Goal: Task Accomplishment & Management: Manage account settings

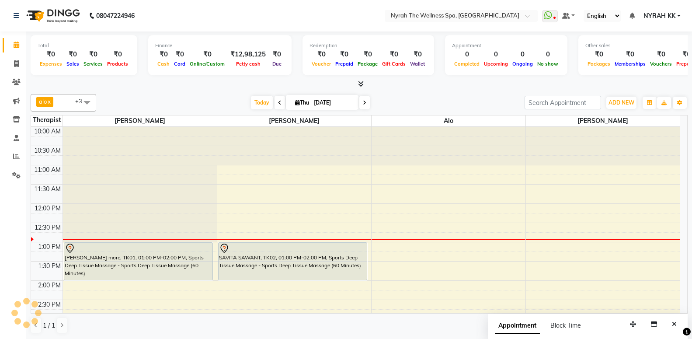
scroll to position [47, 0]
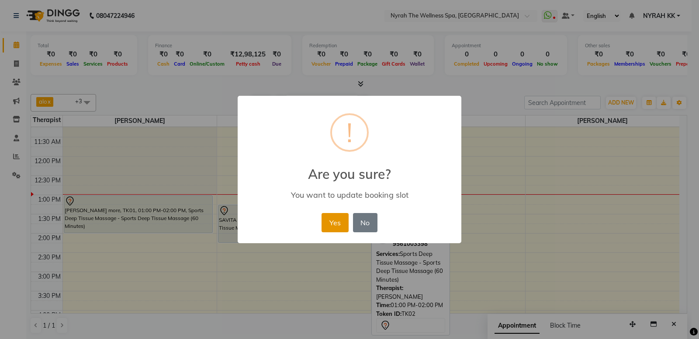
click at [326, 219] on button "Yes" at bounding box center [335, 222] width 27 height 19
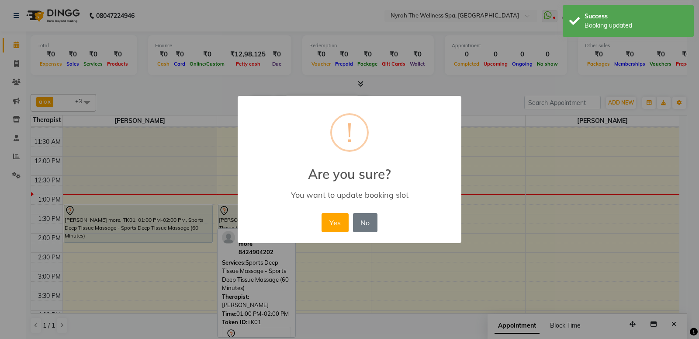
click at [327, 228] on button "Yes" at bounding box center [335, 222] width 27 height 19
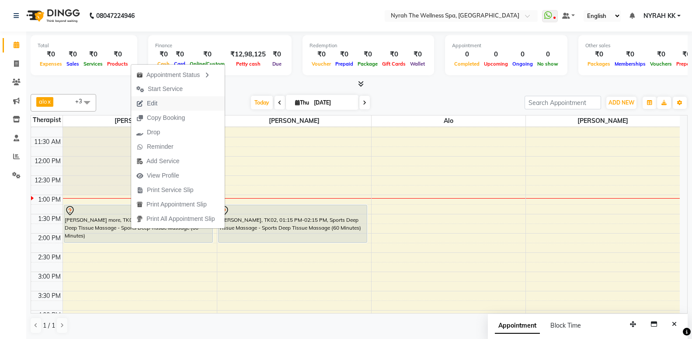
click at [167, 103] on button "Edit" at bounding box center [178, 103] width 94 height 14
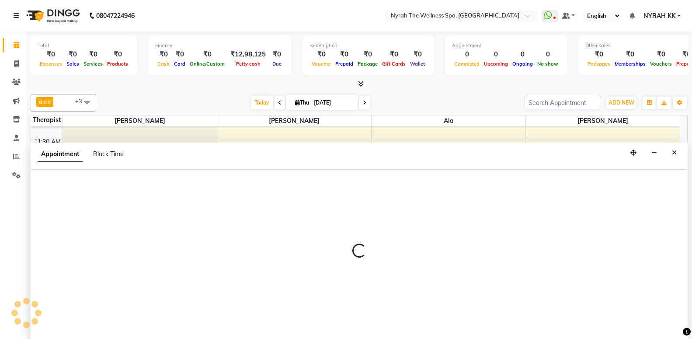
select select "tentative"
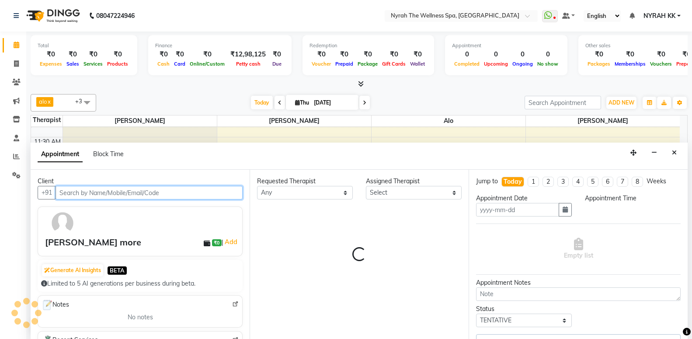
select select "10323"
type input "[DATE]"
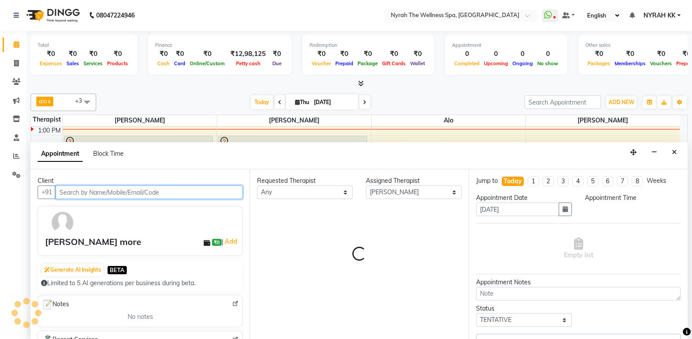
select select "795"
select select "52"
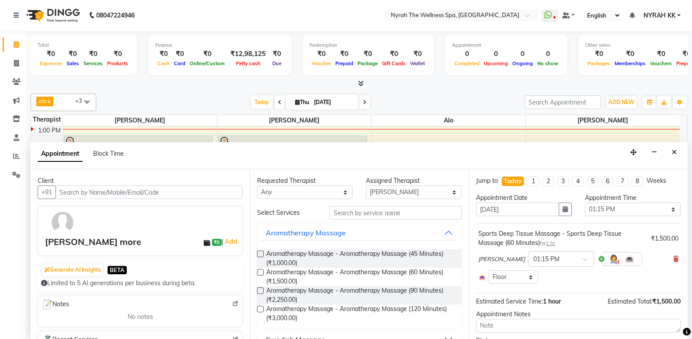
click at [672, 259] on div "Sports Deep Tissue Massage - Sports Deep Tissue Massage (60 Minutes) for 1 hr ₹…" at bounding box center [578, 256] width 205 height 59
drag, startPoint x: 669, startPoint y: 260, endPoint x: 657, endPoint y: 264, distance: 12.3
click at [673, 260] on icon at bounding box center [675, 259] width 5 height 6
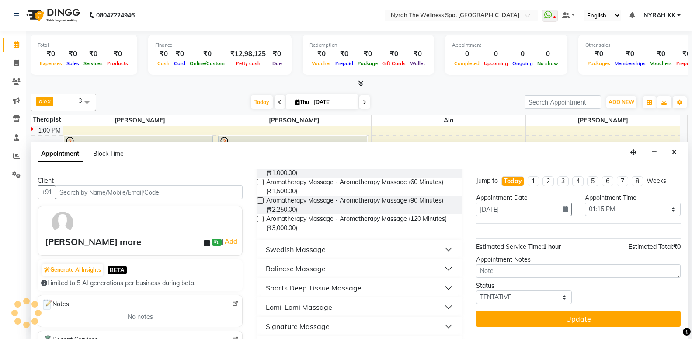
scroll to position [142, 0]
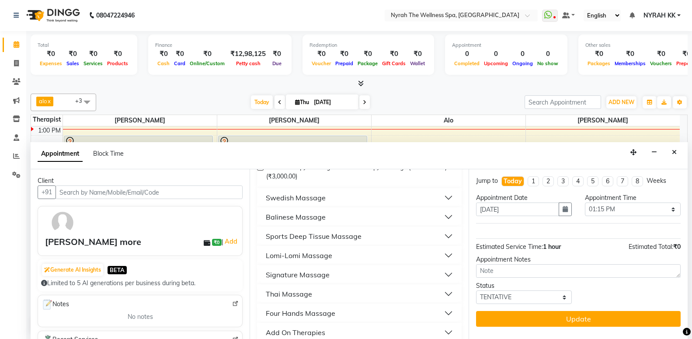
click at [355, 234] on div "Sports Deep Tissue Massage" at bounding box center [314, 236] width 96 height 10
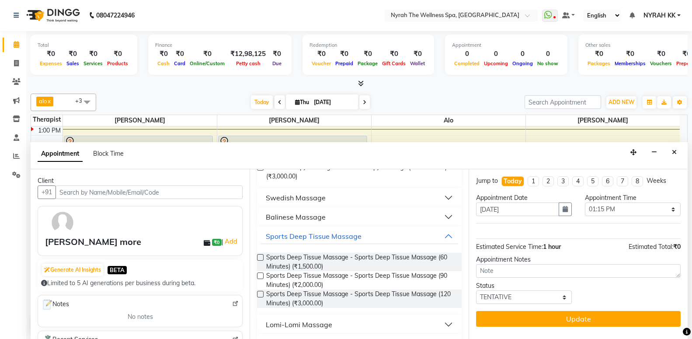
drag, startPoint x: 355, startPoint y: 279, endPoint x: 460, endPoint y: 278, distance: 105.8
click at [355, 278] on span "Sports Deep Tissue Massage - Sports Deep Tissue Massage (90 Minutes) (₹2,000.00)" at bounding box center [360, 280] width 188 height 18
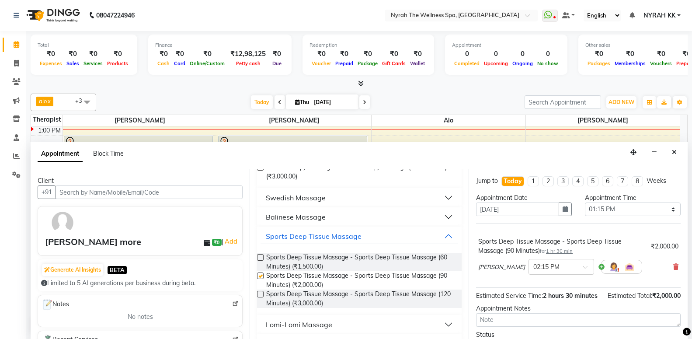
checkbox input "false"
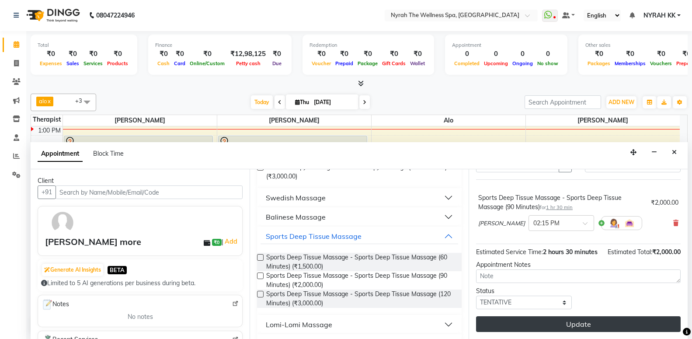
click at [554, 323] on button "Update" at bounding box center [578, 324] width 205 height 16
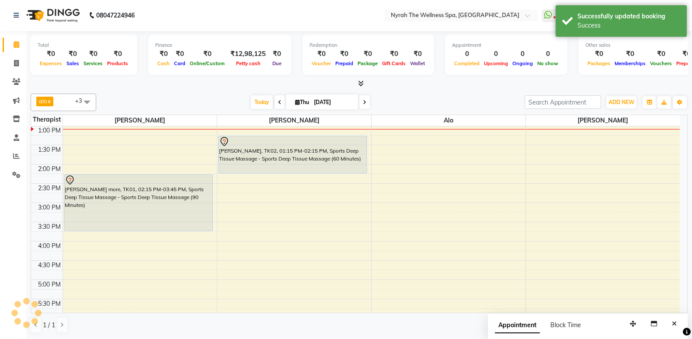
scroll to position [0, 0]
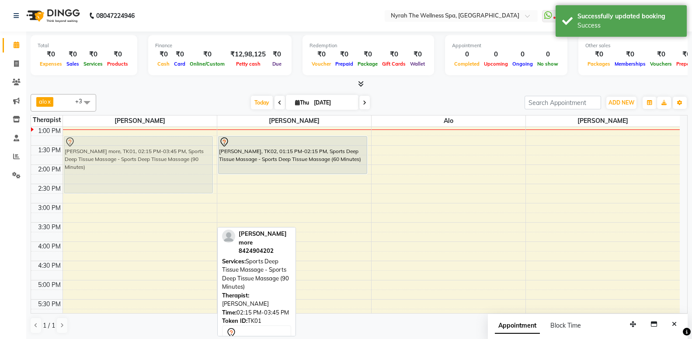
drag, startPoint x: 164, startPoint y: 213, endPoint x: 177, endPoint y: 175, distance: 39.5
click at [177, 175] on div "[PERSON_NAME] more, TK01, 02:15 PM-03:45 PM, Sports Deep Tissue Massage - Sport…" at bounding box center [140, 280] width 154 height 538
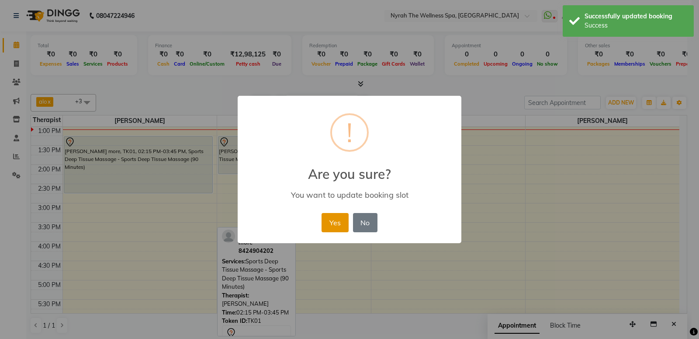
click at [328, 220] on button "Yes" at bounding box center [335, 222] width 27 height 19
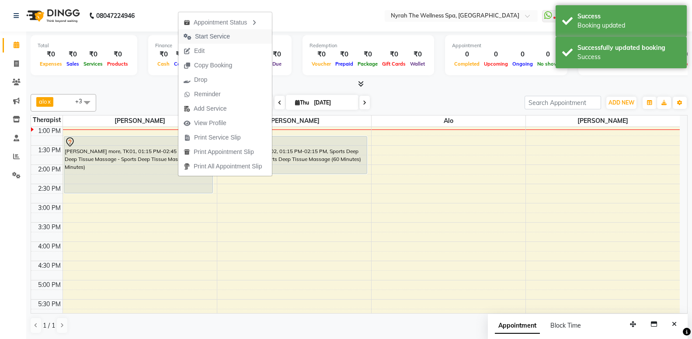
click at [240, 37] on button "Start Service" at bounding box center [225, 36] width 94 height 14
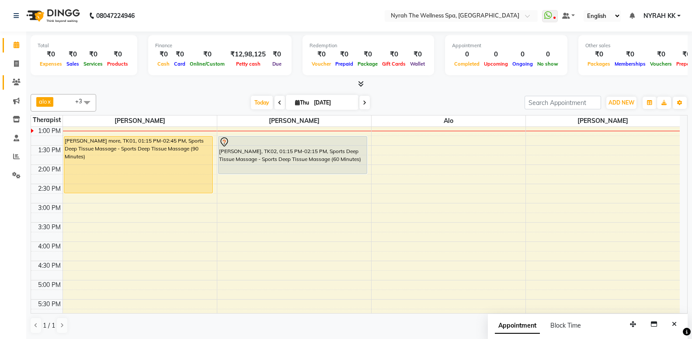
click at [9, 85] on span at bounding box center [16, 82] width 15 height 10
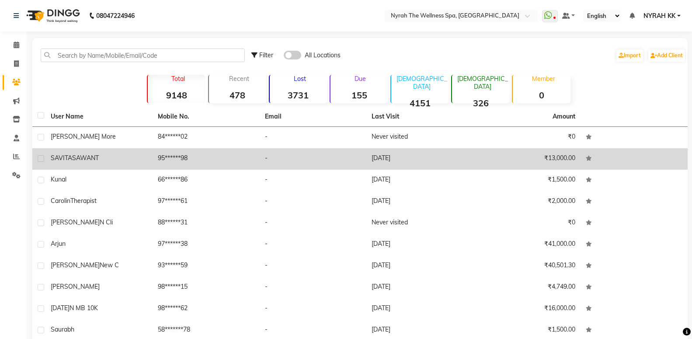
click at [124, 151] on td "SAVITA SAWANT" at bounding box center [98, 158] width 107 height 21
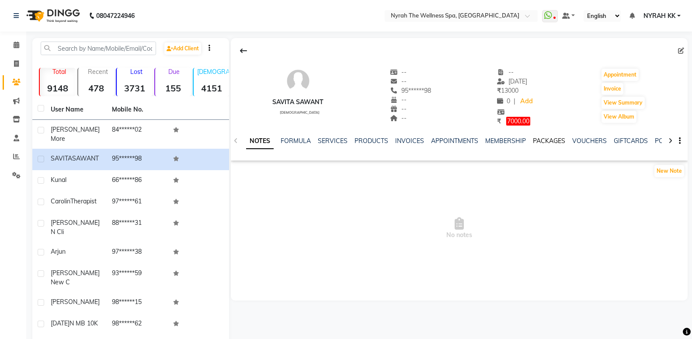
click at [541, 139] on link "PACKAGES" at bounding box center [549, 141] width 32 height 8
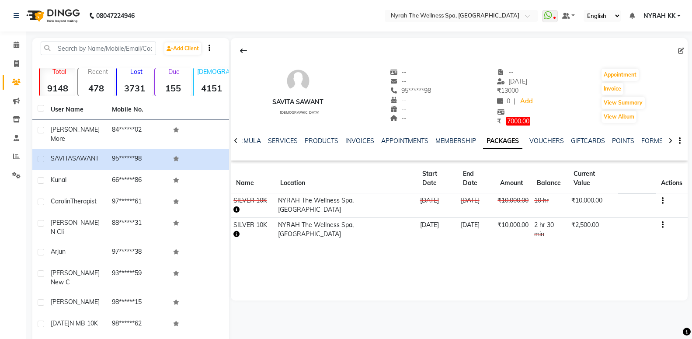
click at [663, 201] on icon "button" at bounding box center [663, 201] width 2 height 0
click at [635, 183] on div "Edit" at bounding box center [637, 186] width 21 height 11
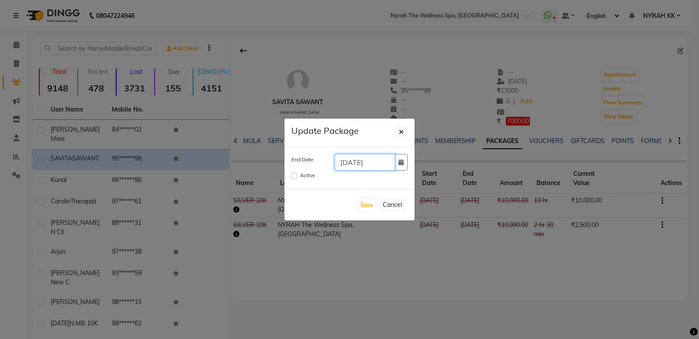
click at [383, 160] on input "[DATE]" at bounding box center [365, 162] width 60 height 17
type input "[DATE]"
click at [296, 176] on input "Active" at bounding box center [294, 176] width 6 height 6
checkbox input "true"
click at [363, 202] on button "Save" at bounding box center [366, 205] width 17 height 12
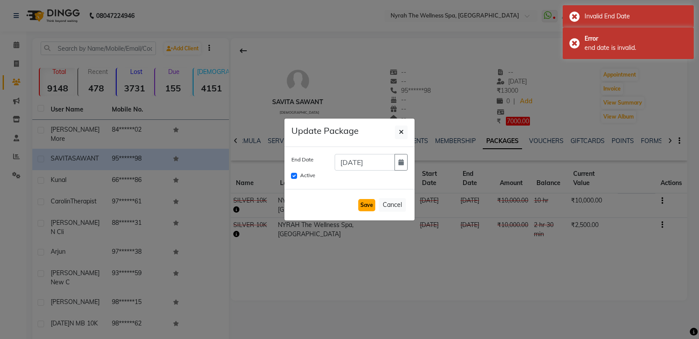
click at [371, 204] on button "Save" at bounding box center [366, 205] width 17 height 12
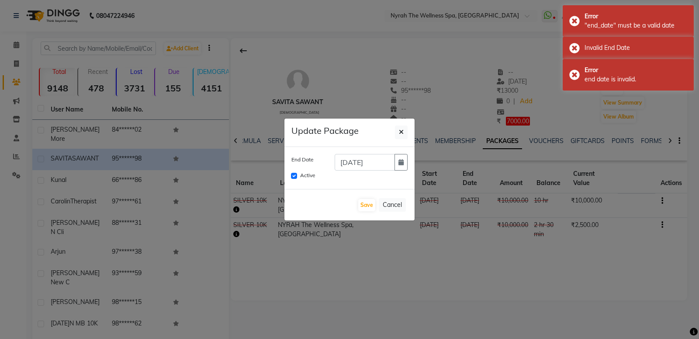
click at [500, 309] on ngb-modal-window "Update Package End Date [DATE] Active Save Cancel" at bounding box center [349, 169] width 699 height 339
click at [371, 202] on button "Save" at bounding box center [366, 205] width 17 height 12
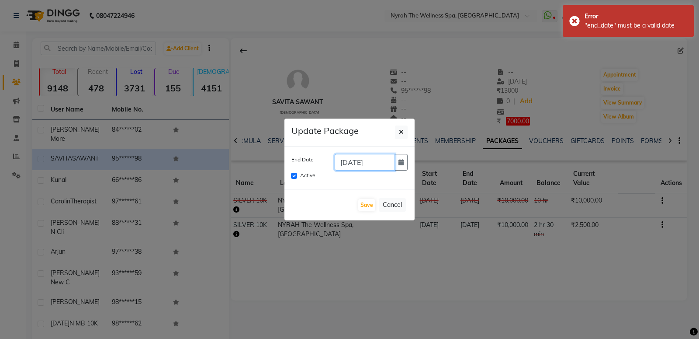
click at [382, 163] on input "[DATE]" at bounding box center [365, 162] width 60 height 17
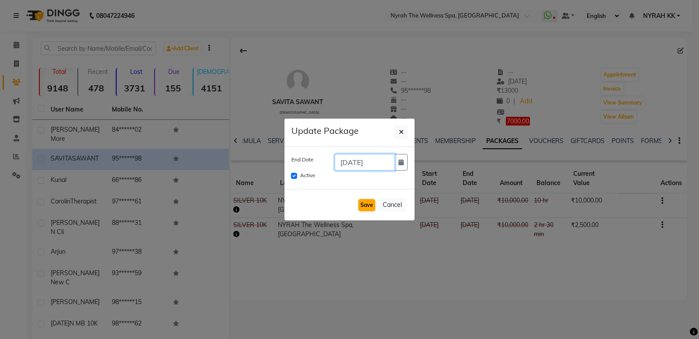
type input "[DATE]"
click at [373, 202] on button "Save" at bounding box center [366, 205] width 17 height 12
checkbox input "false"
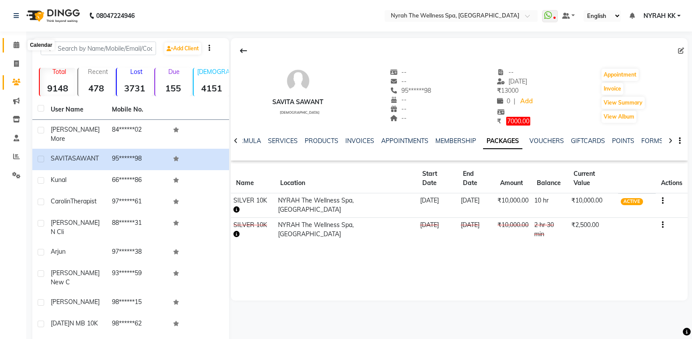
click at [19, 49] on span at bounding box center [16, 45] width 15 height 10
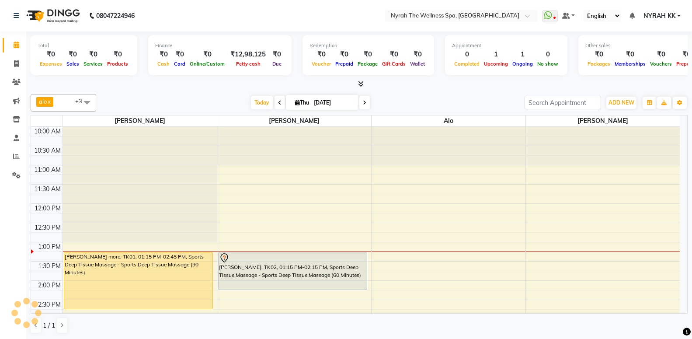
scroll to position [47, 0]
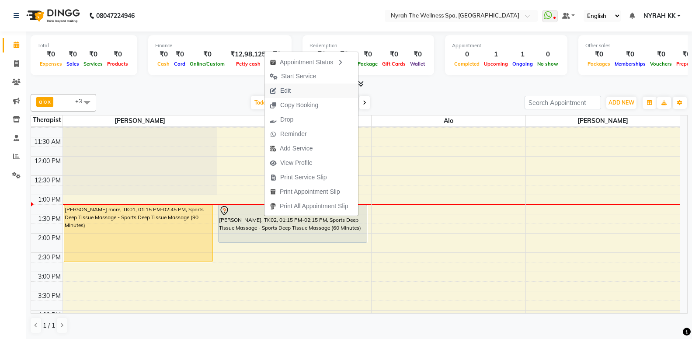
click at [296, 84] on span "Edit" at bounding box center [279, 90] width 31 height 14
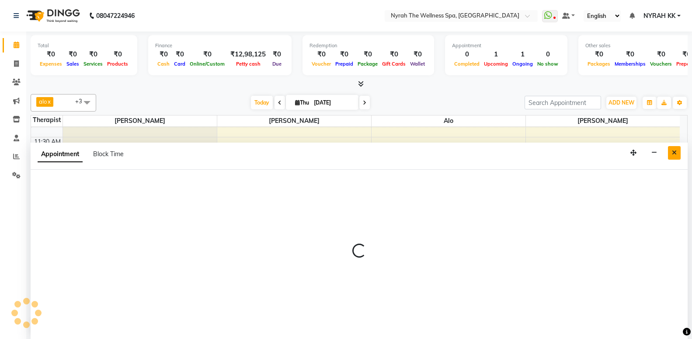
scroll to position [0, 0]
select select "tentative"
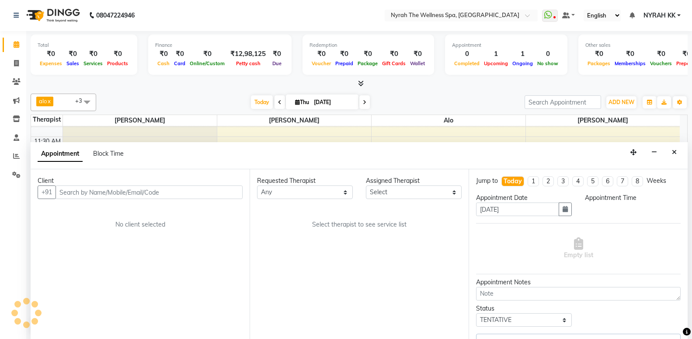
select select "10349"
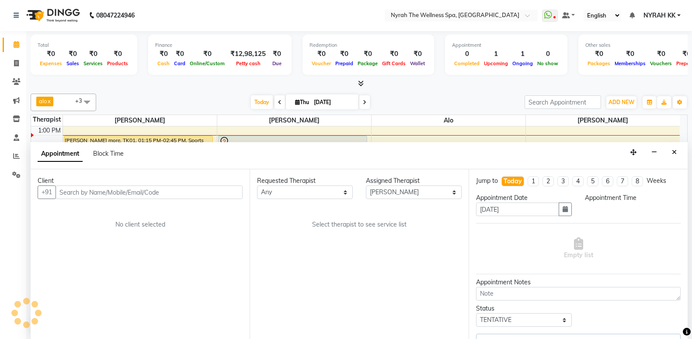
select select "52"
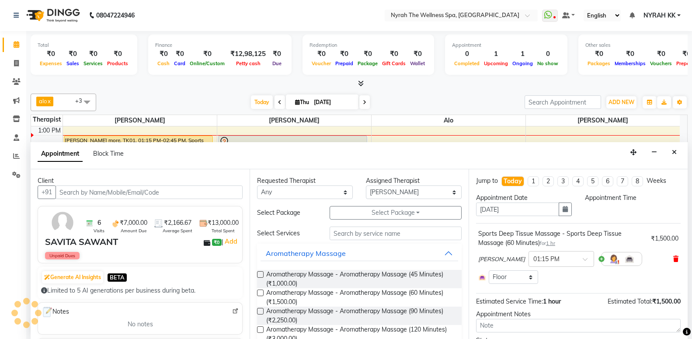
select select "795"
click at [673, 260] on icon at bounding box center [675, 259] width 5 height 6
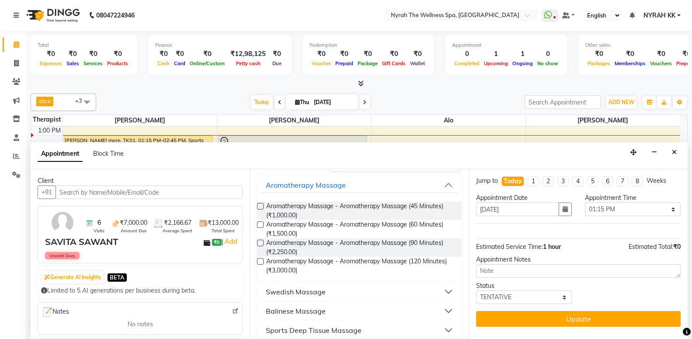
scroll to position [189, 0]
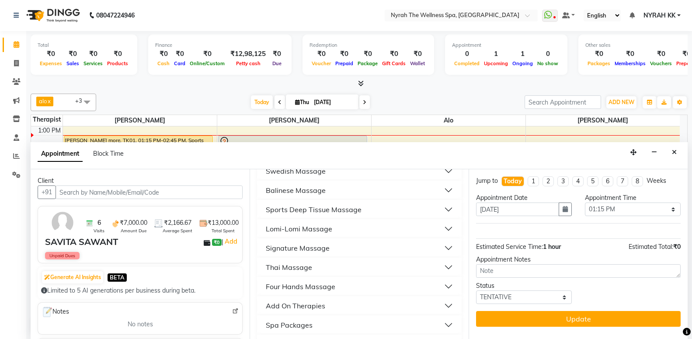
click at [352, 208] on div "Sports Deep Tissue Massage" at bounding box center [314, 209] width 96 height 10
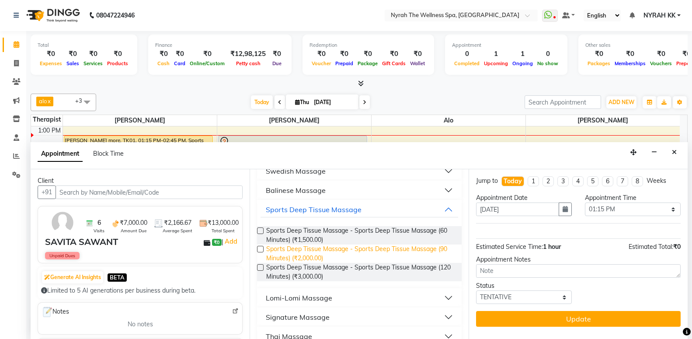
click at [353, 249] on span "Sports Deep Tissue Massage - Sports Deep Tissue Massage (90 Minutes) (₹2,000.00)" at bounding box center [360, 253] width 188 height 18
checkbox input "false"
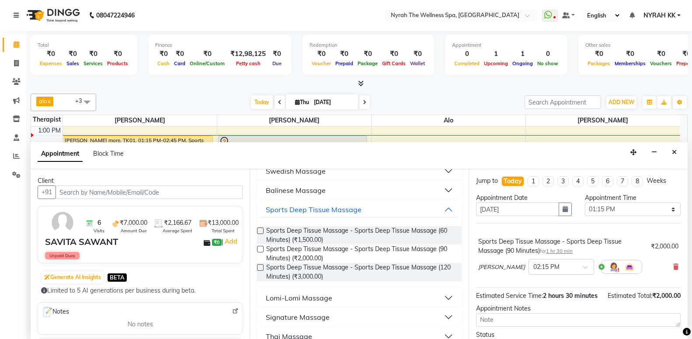
scroll to position [53, 0]
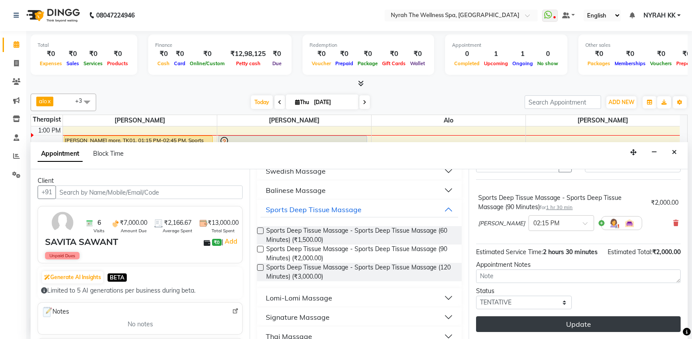
click at [518, 317] on button "Update" at bounding box center [578, 324] width 205 height 16
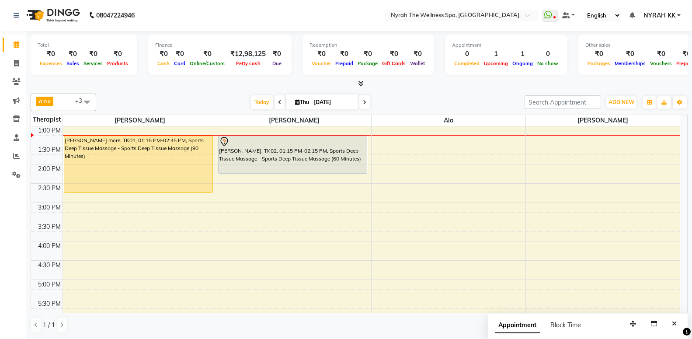
scroll to position [0, 0]
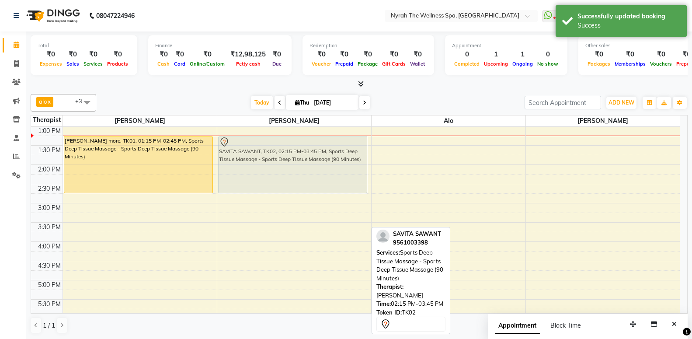
drag, startPoint x: 281, startPoint y: 204, endPoint x: 291, endPoint y: 169, distance: 36.9
click at [291, 169] on div "SAVITA SAWANT, TK02, 02:15 PM-03:45 PM, Sports Deep Tissue Massage - Sports Dee…" at bounding box center [294, 280] width 154 height 538
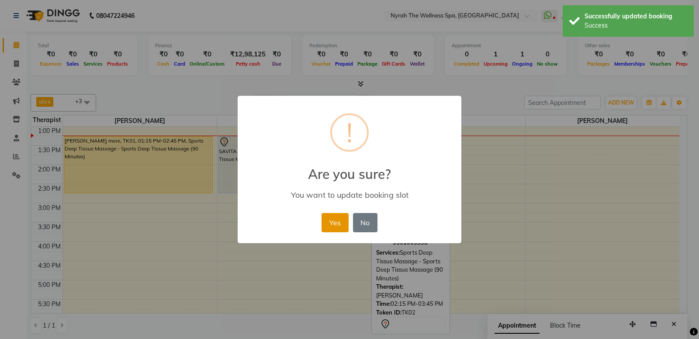
click at [341, 229] on button "Yes" at bounding box center [335, 222] width 27 height 19
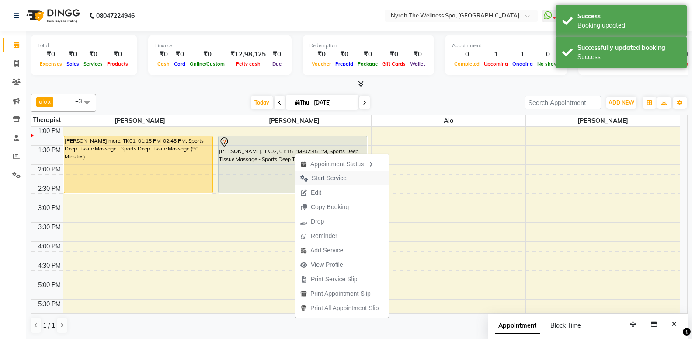
click at [322, 174] on span "Start Service" at bounding box center [329, 178] width 35 height 9
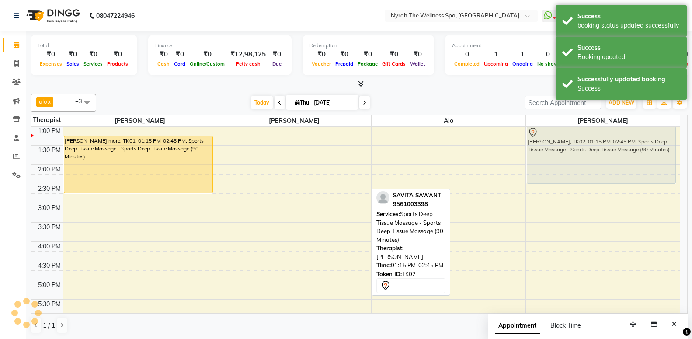
scroll to position [115, 0]
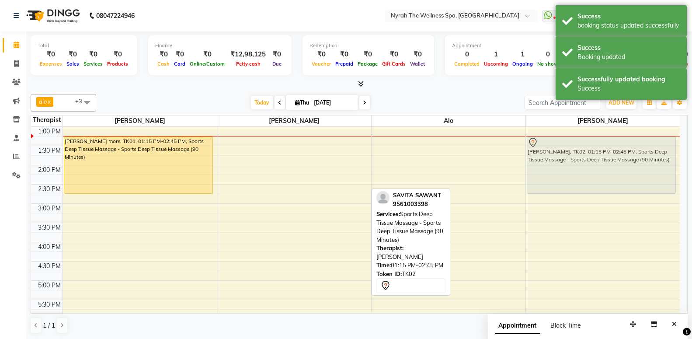
drag, startPoint x: 312, startPoint y: 163, endPoint x: 598, endPoint y: 167, distance: 286.4
click at [598, 167] on tr "[PERSON_NAME] more, TK01, 01:15 PM-02:45 PM, Sports Deep Tissue Massage - Sport…" at bounding box center [355, 280] width 649 height 538
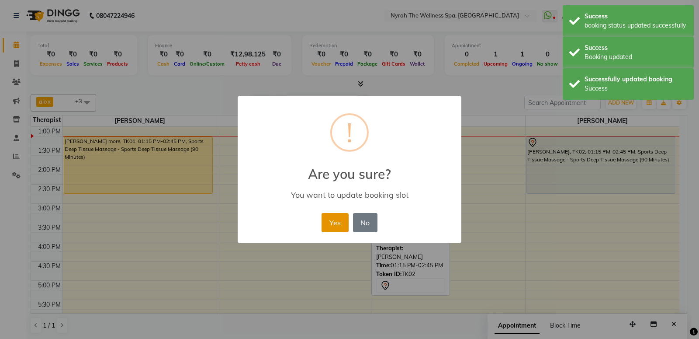
click at [337, 220] on button "Yes" at bounding box center [335, 222] width 27 height 19
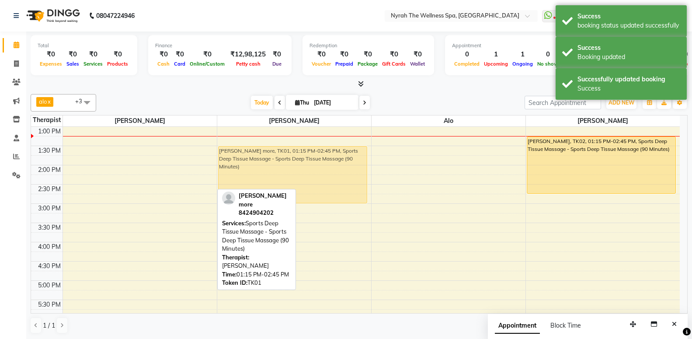
drag, startPoint x: 180, startPoint y: 163, endPoint x: 280, endPoint y: 169, distance: 100.3
click at [280, 169] on tr "[PERSON_NAME] more, TK01, 01:15 PM-02:45 PM, Sports Deep Tissue Massage - Sport…" at bounding box center [355, 280] width 649 height 538
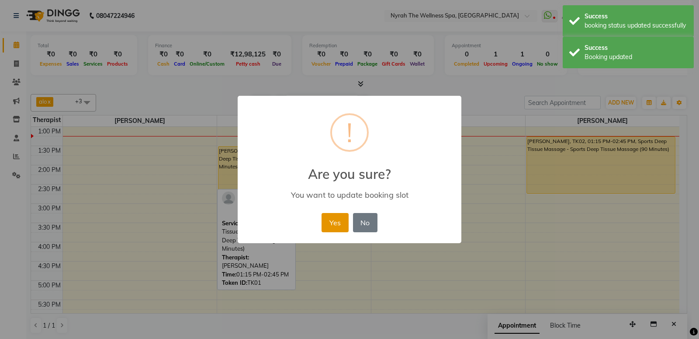
click at [340, 213] on button "Yes" at bounding box center [335, 222] width 27 height 19
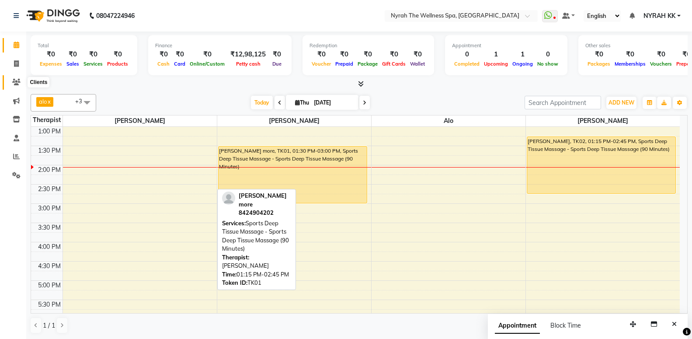
click at [15, 83] on icon at bounding box center [16, 82] width 8 height 7
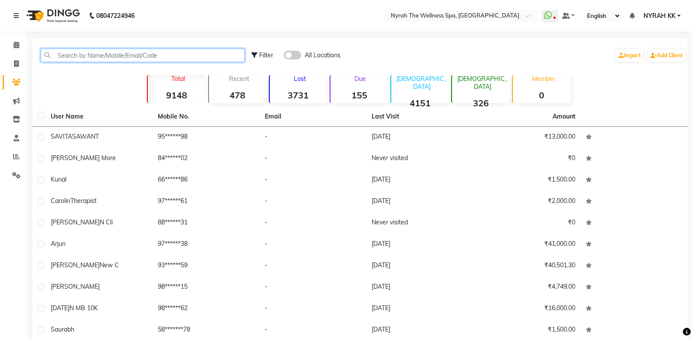
click at [165, 57] on input "text" at bounding box center [143, 56] width 204 height 14
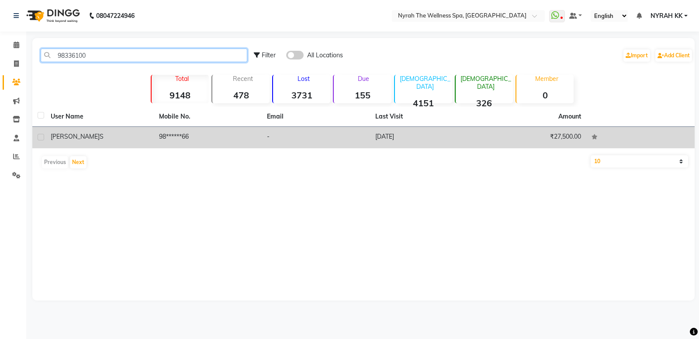
type input "98336100"
click at [259, 144] on td "98******66" at bounding box center [208, 137] width 108 height 21
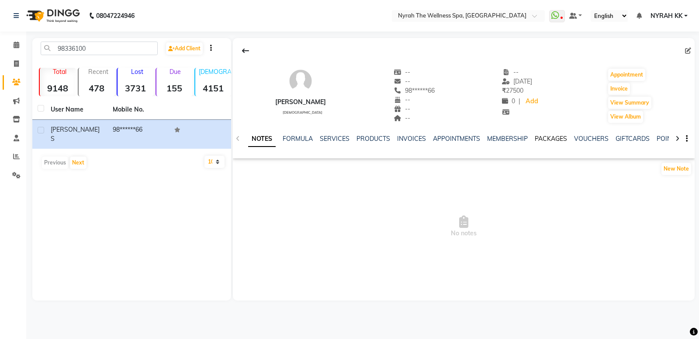
click at [547, 141] on link "PACKAGES" at bounding box center [551, 139] width 32 height 8
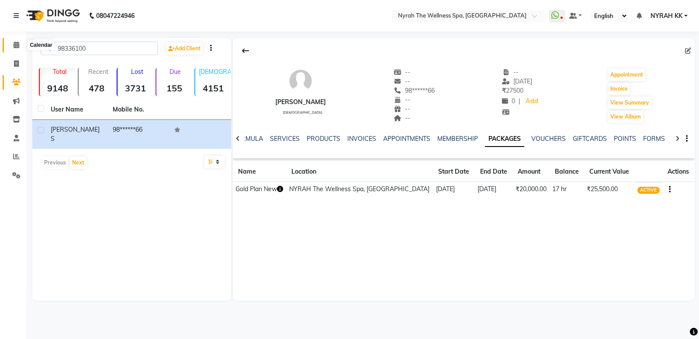
click at [17, 48] on icon at bounding box center [17, 45] width 6 height 7
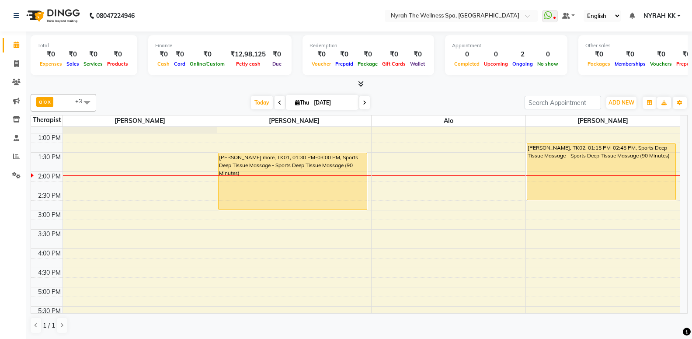
scroll to position [94, 0]
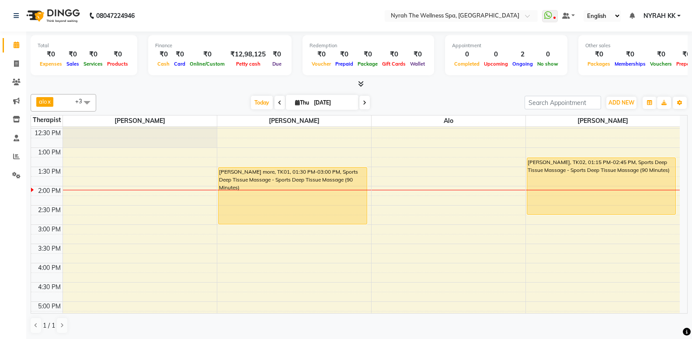
click at [362, 100] on span at bounding box center [364, 103] width 10 height 14
type input "[DATE]"
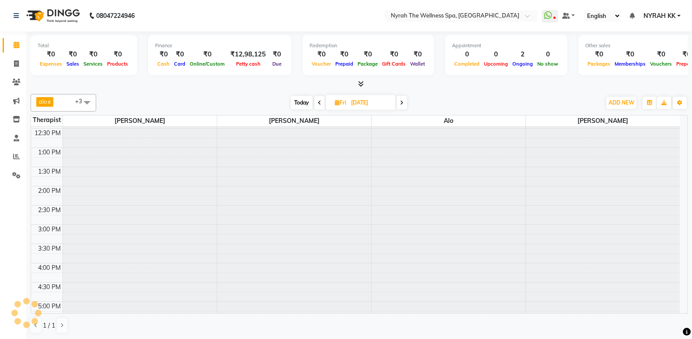
scroll to position [154, 0]
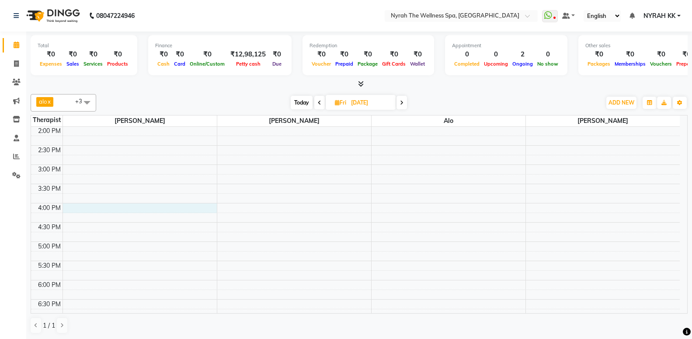
click at [132, 207] on div "10:00 AM 10:30 AM 11:00 AM 11:30 AM 12:00 PM 12:30 PM 1:00 PM 1:30 PM 2:00 PM 2…" at bounding box center [355, 241] width 649 height 538
select select "10323"
select select "tentative"
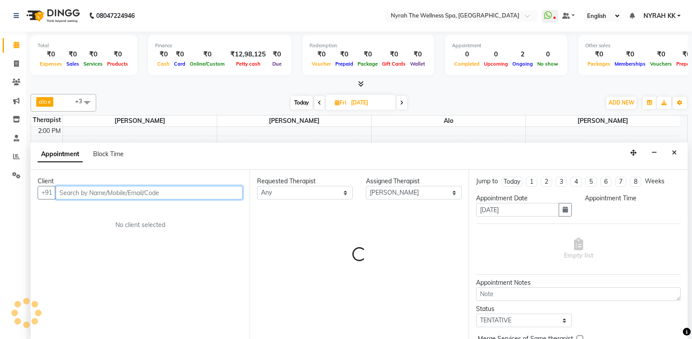
scroll to position [0, 0]
select select "960"
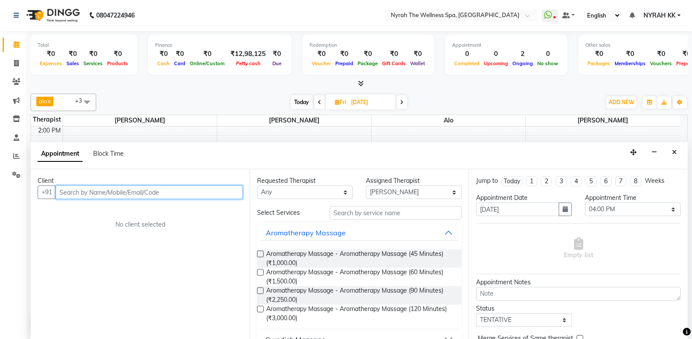
click at [111, 193] on input "text" at bounding box center [149, 192] width 187 height 14
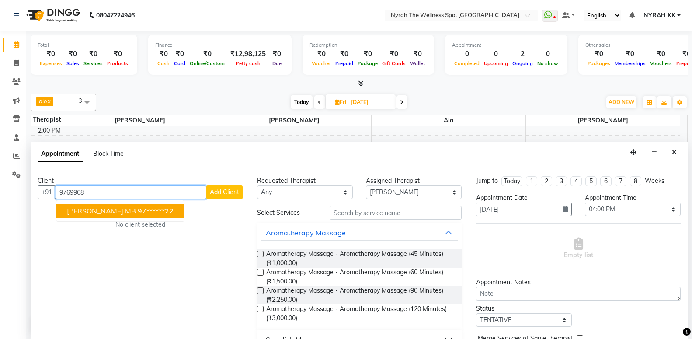
click at [96, 211] on span "[PERSON_NAME] MB" at bounding box center [101, 210] width 69 height 9
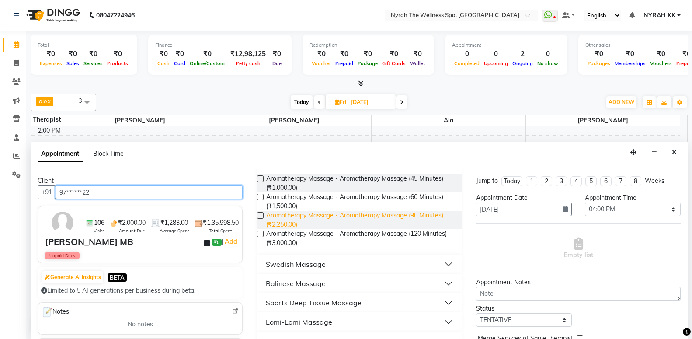
scroll to position [142, 0]
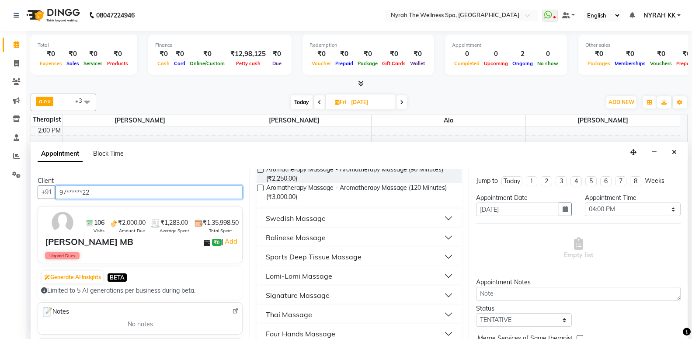
type input "97******22"
click at [287, 258] on div "Sports Deep Tissue Massage" at bounding box center [314, 256] width 96 height 10
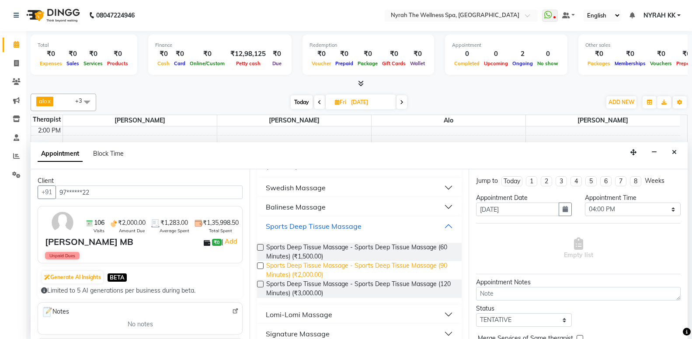
scroll to position [189, 0]
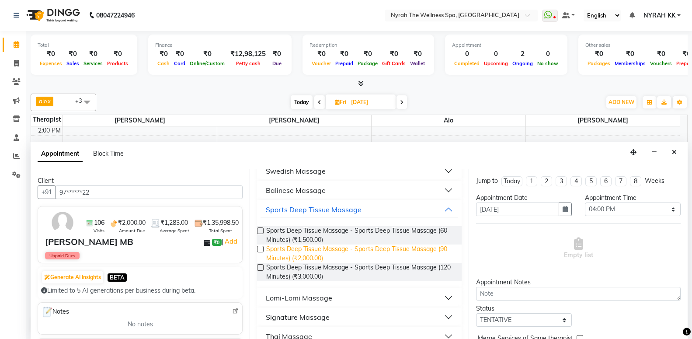
click at [291, 256] on span "Sports Deep Tissue Massage - Sports Deep Tissue Massage (90 Minutes) (₹2,000.00)" at bounding box center [360, 253] width 188 height 18
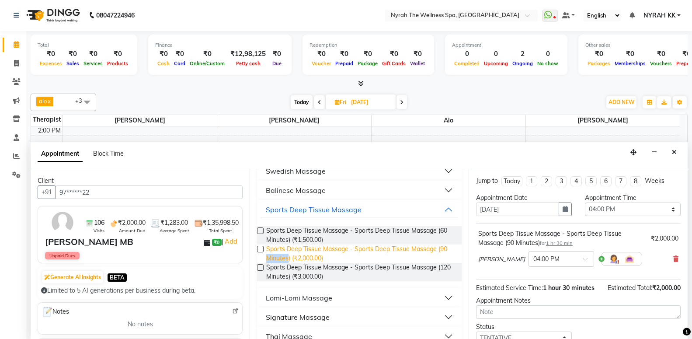
click at [291, 255] on span "Sports Deep Tissue Massage - Sports Deep Tissue Massage (90 Minutes) (₹2,000.00)" at bounding box center [360, 253] width 188 height 18
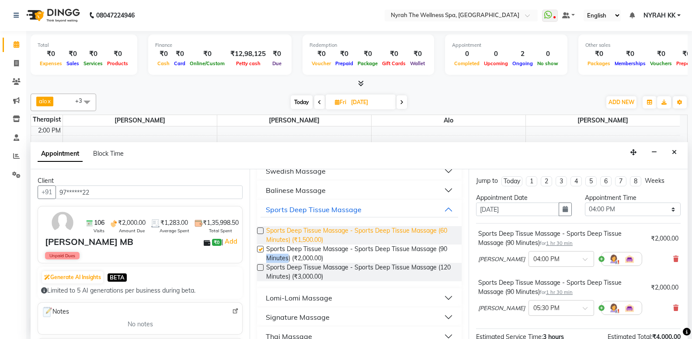
checkbox input "false"
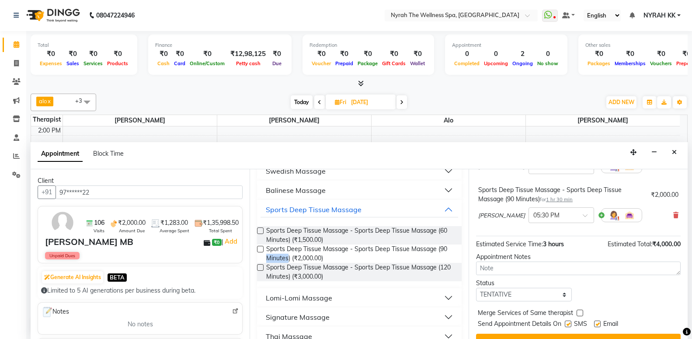
scroll to position [110, 0]
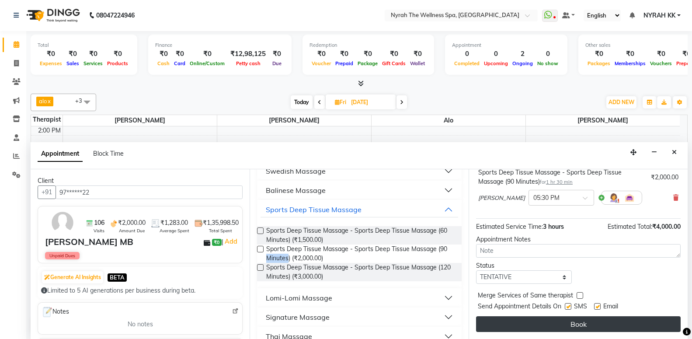
click at [495, 327] on button "Book" at bounding box center [578, 324] width 205 height 16
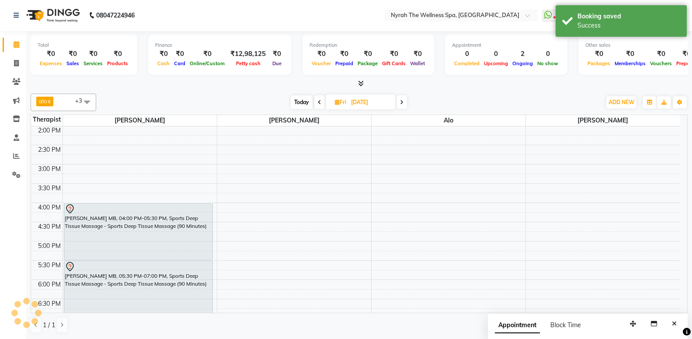
scroll to position [0, 0]
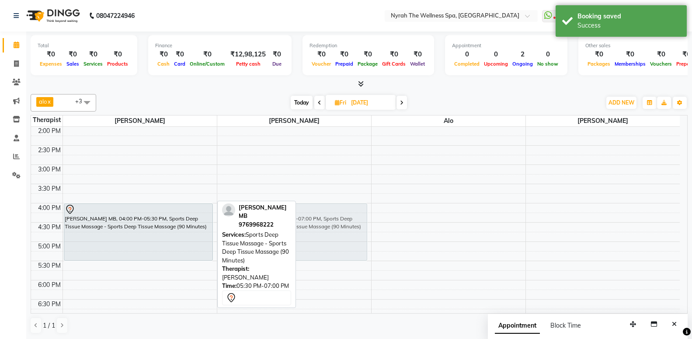
drag, startPoint x: 173, startPoint y: 286, endPoint x: 350, endPoint y: 226, distance: 187.3
click at [350, 226] on tr "[PERSON_NAME] MB, 04:00 PM-05:30 PM, Sports Deep Tissue Massage - Sports Deep T…" at bounding box center [355, 241] width 649 height 538
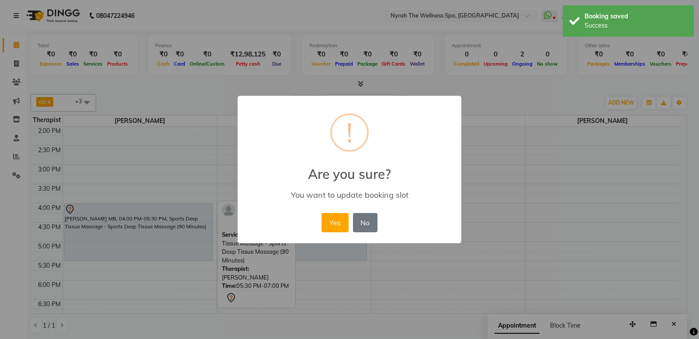
click at [336, 236] on div "× ! Are you sure? You want to update booking slot Yes No No" at bounding box center [350, 170] width 224 height 148
click at [337, 231] on button "Yes" at bounding box center [335, 222] width 27 height 19
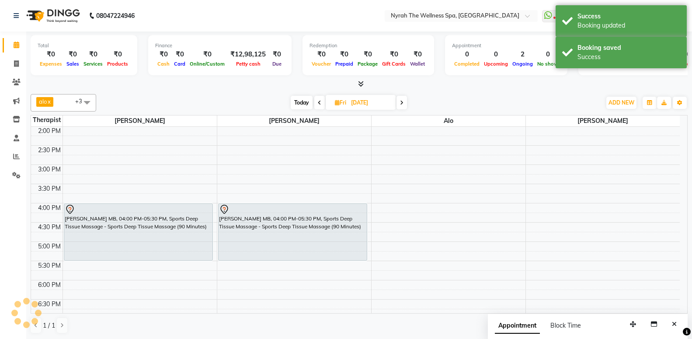
click at [319, 102] on icon at bounding box center [319, 102] width 3 height 5
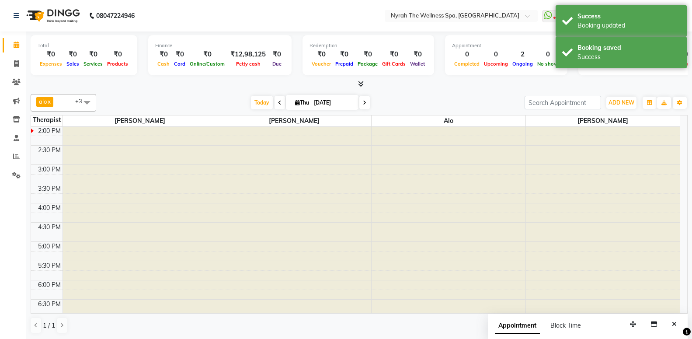
type input "[DATE]"
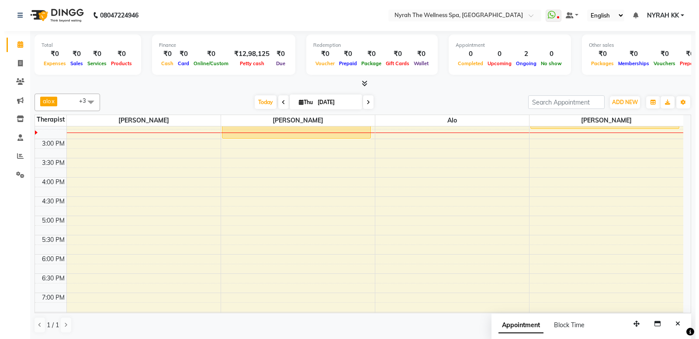
scroll to position [202, 0]
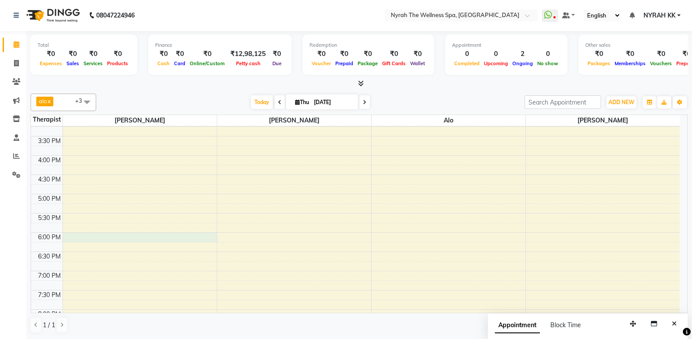
click at [83, 240] on div "10:00 AM 10:30 AM 11:00 AM 11:30 AM 12:00 PM 12:30 PM 1:00 PM 1:30 PM 2:00 PM 2…" at bounding box center [355, 194] width 649 height 538
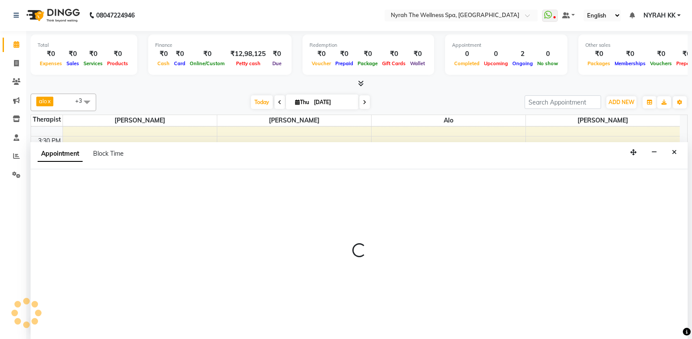
select select "10323"
select select "1080"
select select "tentative"
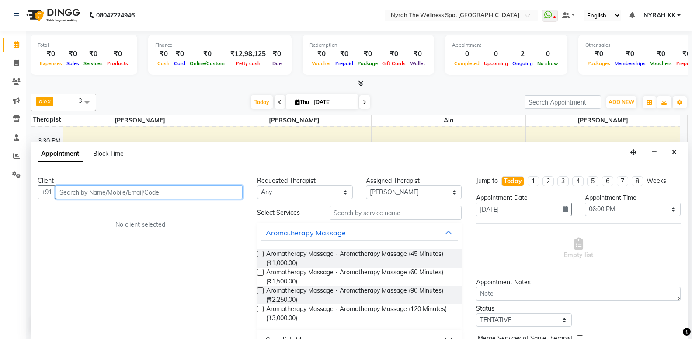
click at [118, 190] on input "text" at bounding box center [149, 192] width 187 height 14
type input "998790806"
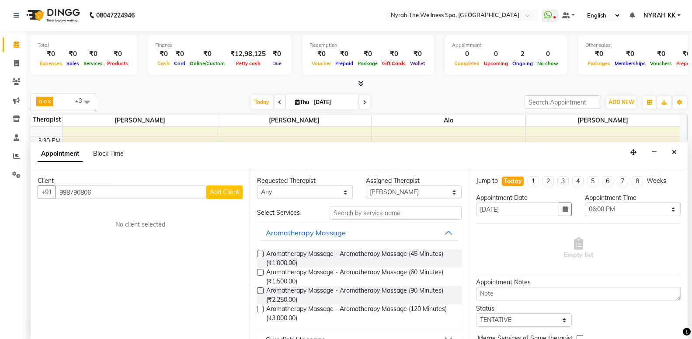
drag, startPoint x: 206, startPoint y: 198, endPoint x: 216, endPoint y: 189, distance: 14.2
click at [208, 196] on div "[PHONE_NUMBER] Add Client" at bounding box center [140, 192] width 205 height 14
click at [217, 189] on span "Add Client" at bounding box center [224, 192] width 29 height 8
select select "22"
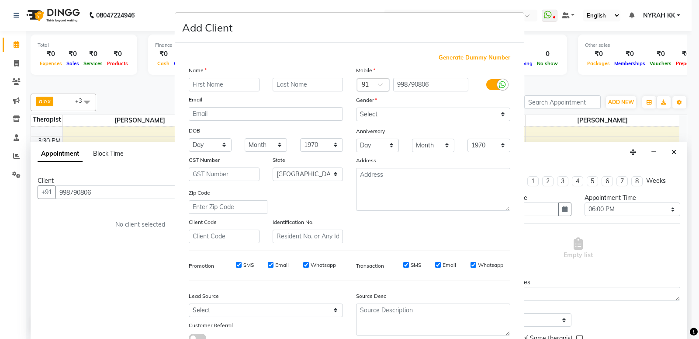
click at [239, 83] on input "text" at bounding box center [224, 85] width 71 height 14
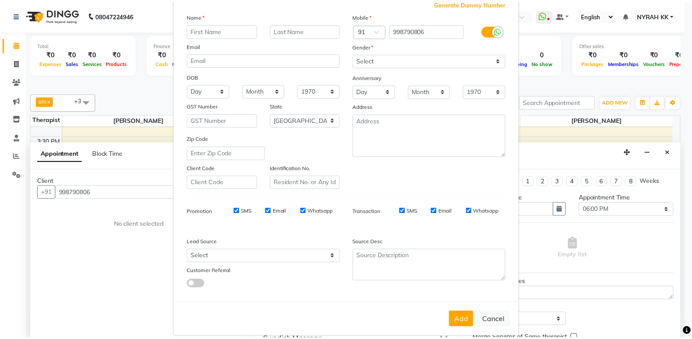
scroll to position [65, 0]
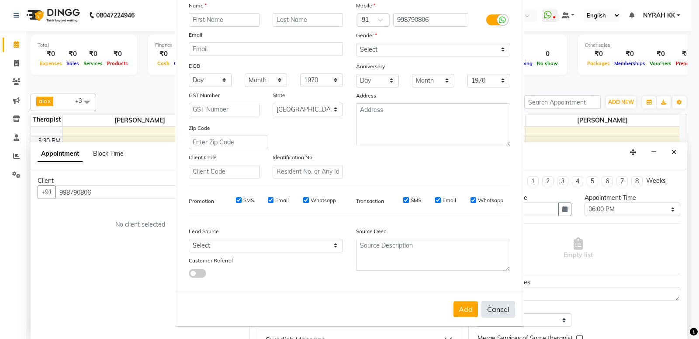
click at [494, 307] on button "Cancel" at bounding box center [499, 309] width 34 height 17
select select
select select "null"
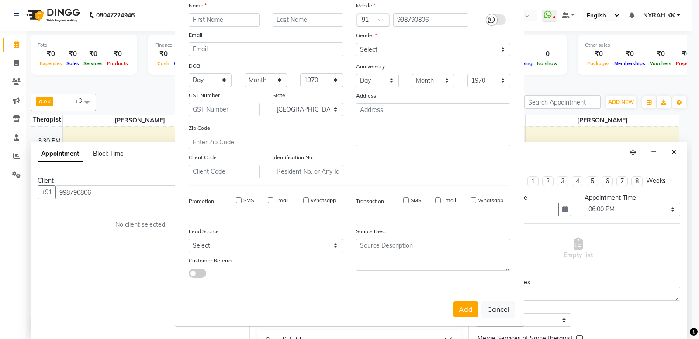
select select
checkbox input "false"
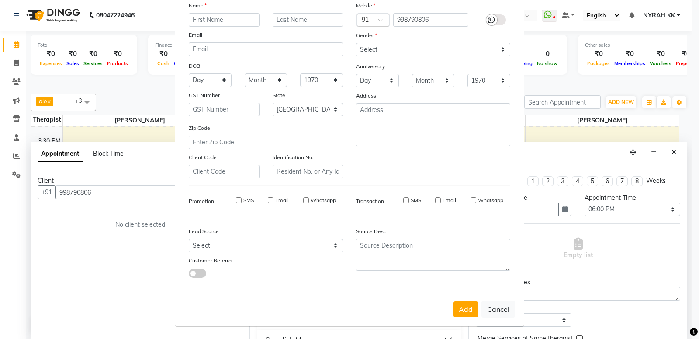
checkbox input "false"
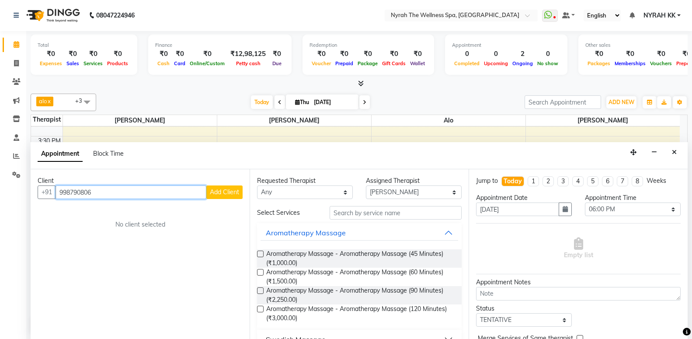
click at [153, 191] on input "998790806" at bounding box center [131, 192] width 151 height 14
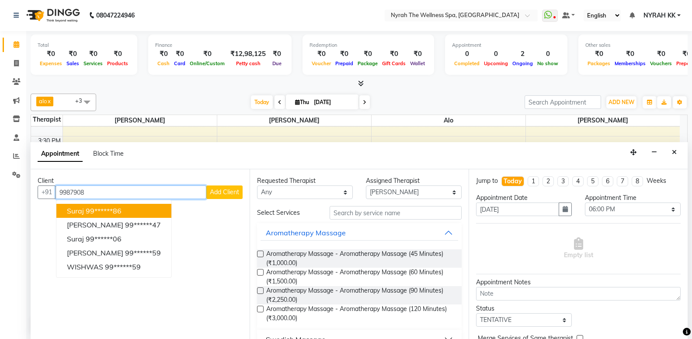
click at [132, 205] on button "Suraj 99******86" at bounding box center [113, 211] width 115 height 14
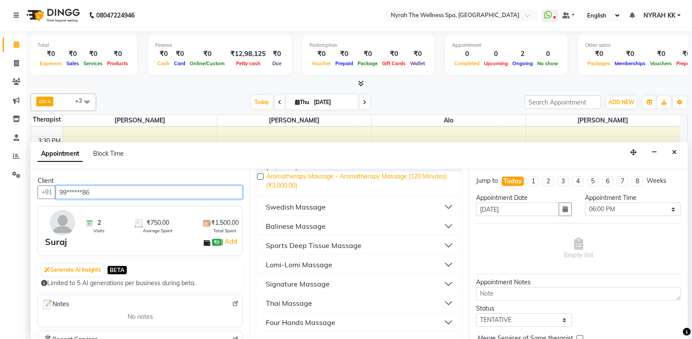
scroll to position [142, 0]
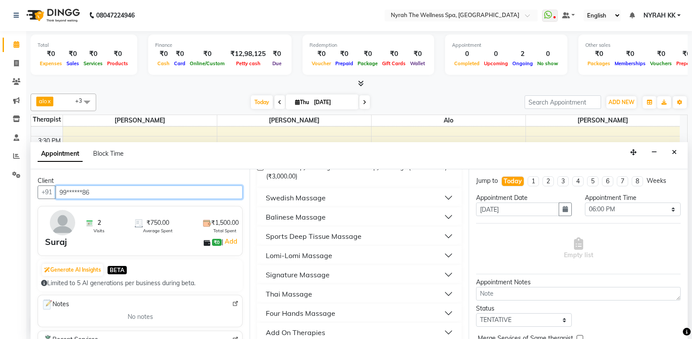
type input "99******86"
click at [331, 226] on div "Sports Deep Tissue Massage" at bounding box center [359, 235] width 205 height 19
drag, startPoint x: 335, startPoint y: 237, endPoint x: 336, endPoint y: 242, distance: 5.3
click at [336, 237] on div "Sports Deep Tissue Massage" at bounding box center [314, 236] width 96 height 10
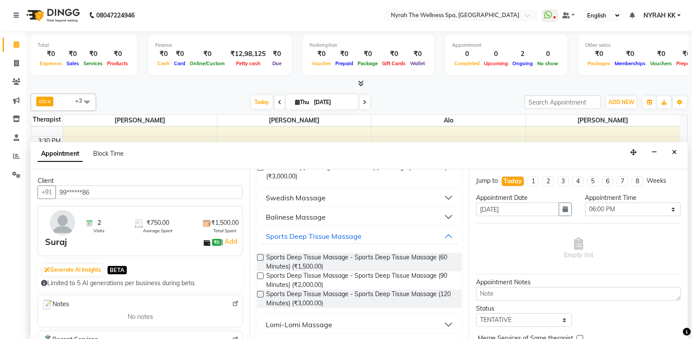
click at [334, 262] on span "Sports Deep Tissue Massage - Sports Deep Tissue Massage (60 Minutes) (₹1,500.00)" at bounding box center [360, 262] width 188 height 18
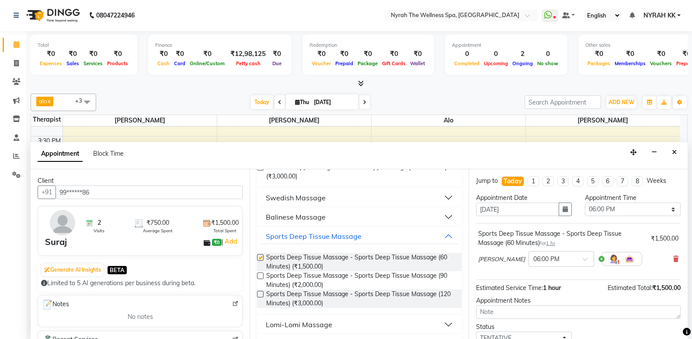
checkbox input "false"
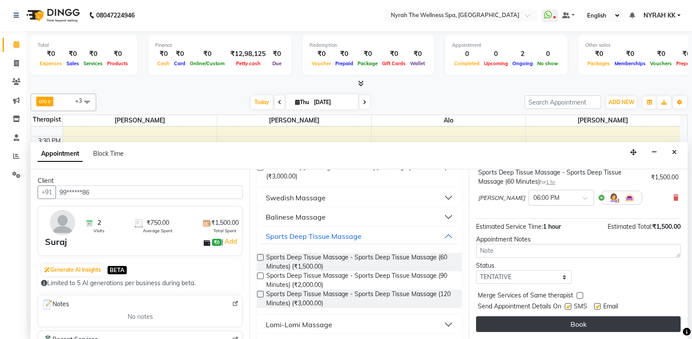
click at [520, 324] on button "Book" at bounding box center [578, 324] width 205 height 16
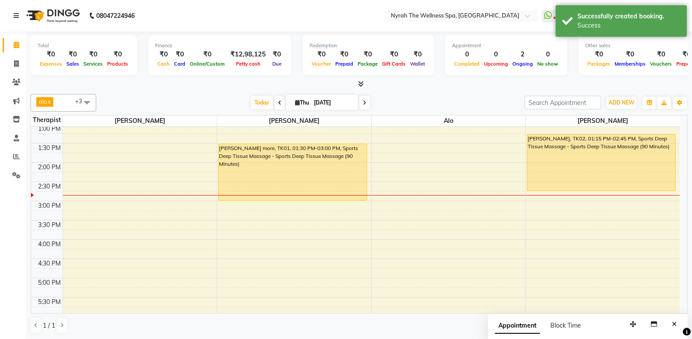
scroll to position [107, 0]
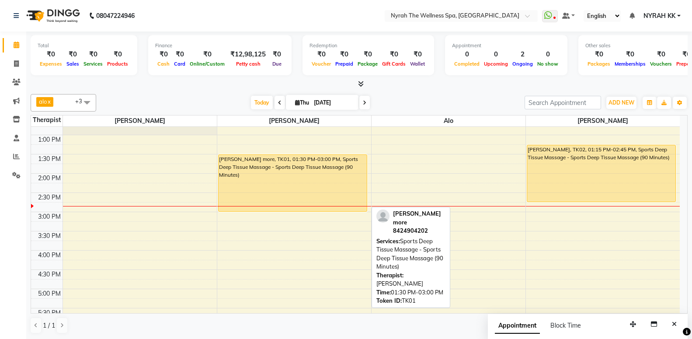
click at [320, 188] on div "[PERSON_NAME] more, TK01, 01:30 PM-03:00 PM, Sports Deep Tissue Massage - Sport…" at bounding box center [293, 183] width 148 height 56
select select "1"
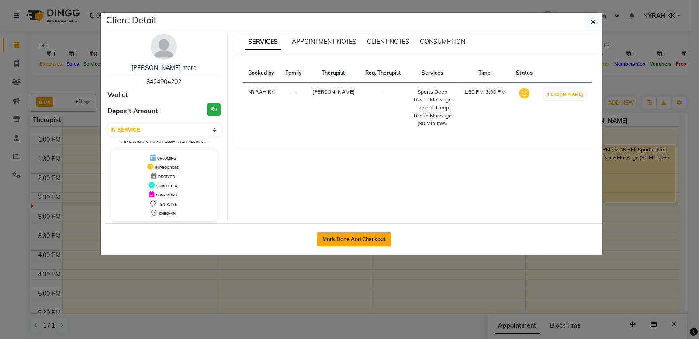
click at [338, 236] on button "Mark Done And Checkout" at bounding box center [354, 239] width 75 height 14
select select "service"
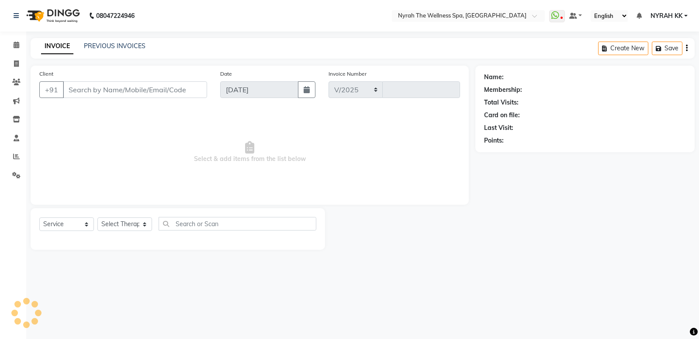
select select "555"
type input "1489"
type input "84******02"
select select "10349"
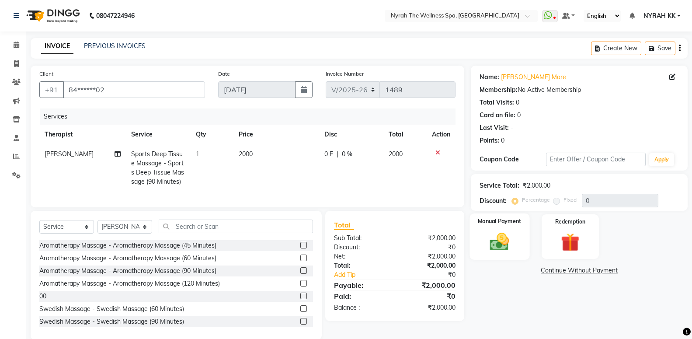
drag, startPoint x: 516, startPoint y: 248, endPoint x: 524, endPoint y: 246, distance: 8.7
click at [516, 248] on div "Manual Payment" at bounding box center [500, 236] width 60 height 47
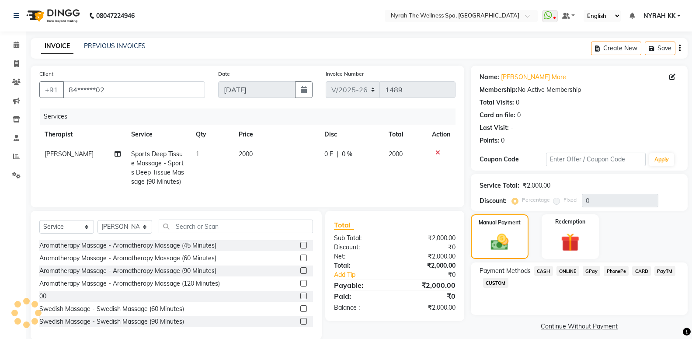
click at [586, 269] on span "GPay" at bounding box center [592, 271] width 18 height 10
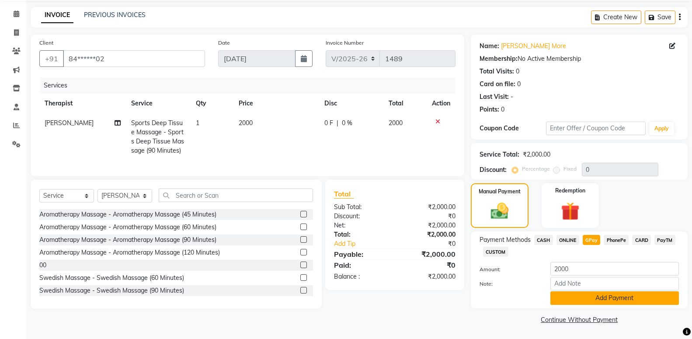
click at [574, 302] on button "Add Payment" at bounding box center [614, 298] width 129 height 14
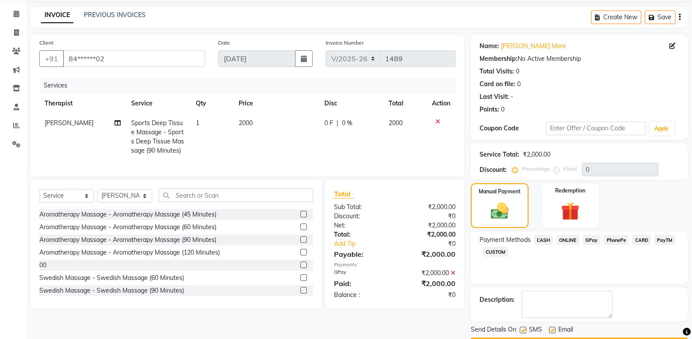
scroll to position [56, 0]
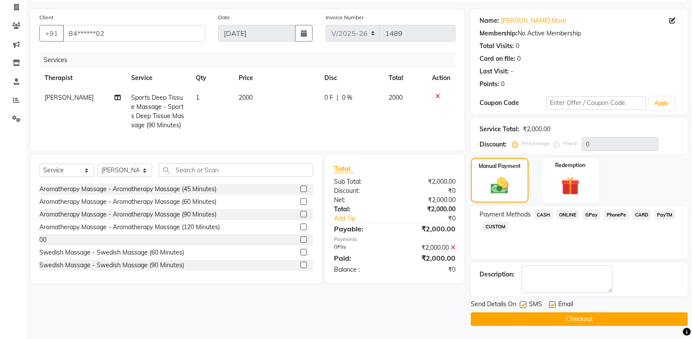
click at [550, 323] on button "Checkout" at bounding box center [579, 319] width 217 height 14
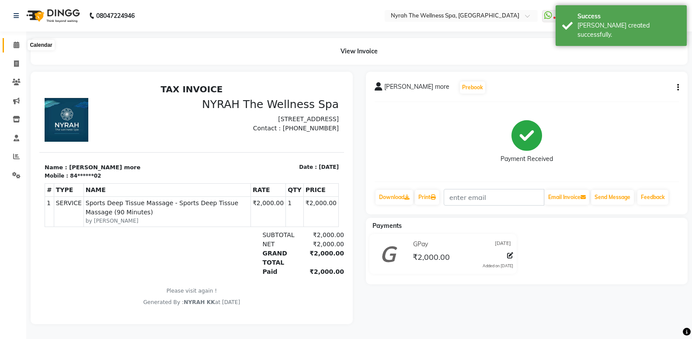
click at [17, 48] on icon at bounding box center [17, 45] width 6 height 7
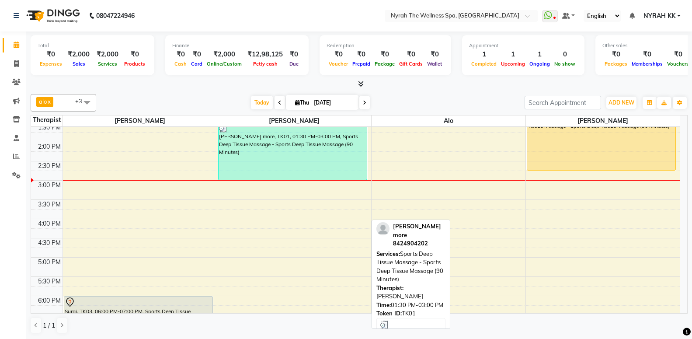
scroll to position [142, 0]
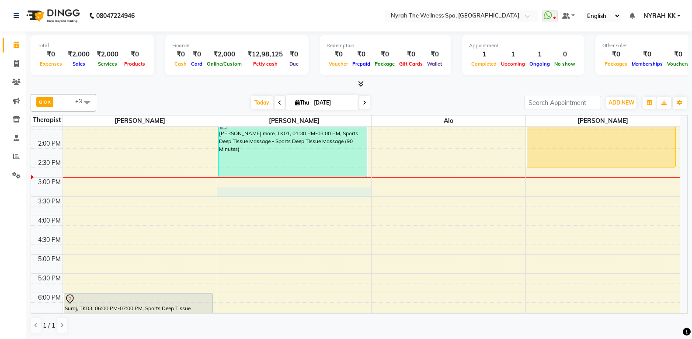
click at [253, 193] on div "10:00 AM 10:30 AM 11:00 AM 11:30 AM 12:00 PM 12:30 PM 1:00 PM 1:30 PM 2:00 PM 2…" at bounding box center [355, 254] width 649 height 538
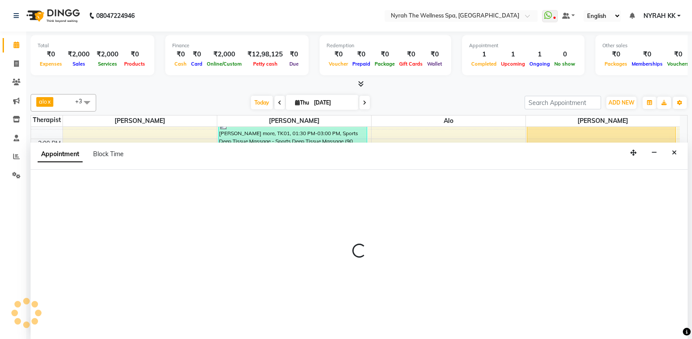
scroll to position [0, 0]
select select "10349"
select select "tentative"
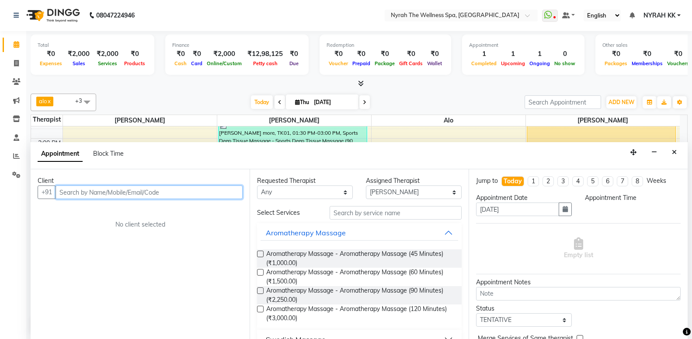
select select "915"
click at [146, 193] on input "text" at bounding box center [149, 192] width 187 height 14
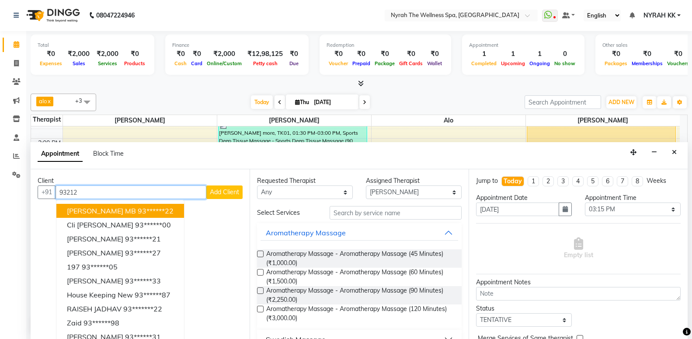
drag, startPoint x: 132, startPoint y: 207, endPoint x: 179, endPoint y: 189, distance: 49.7
click at [138, 207] on ngb-highlight "93******22" at bounding box center [156, 210] width 36 height 9
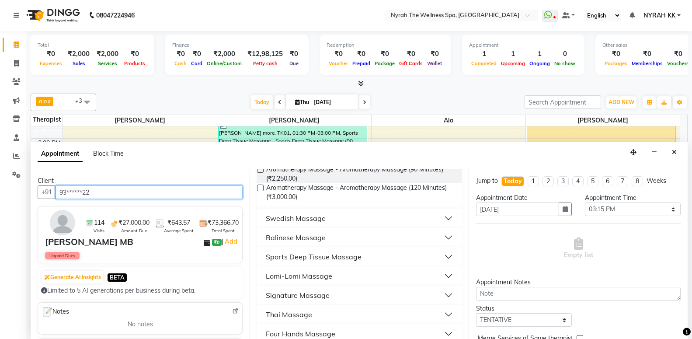
scroll to position [162, 0]
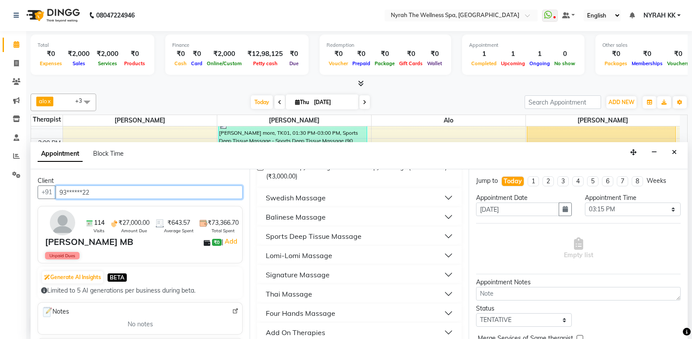
type input "93******22"
click at [285, 233] on div "Sports Deep Tissue Massage" at bounding box center [314, 236] width 96 height 10
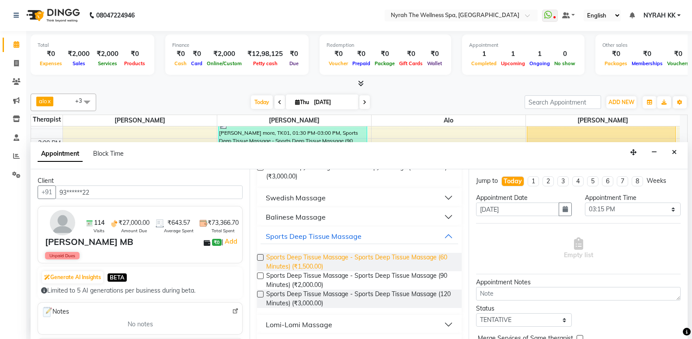
click at [288, 264] on span "Sports Deep Tissue Massage - Sports Deep Tissue Massage (60 Minutes) (₹1,500.00)" at bounding box center [360, 262] width 188 height 18
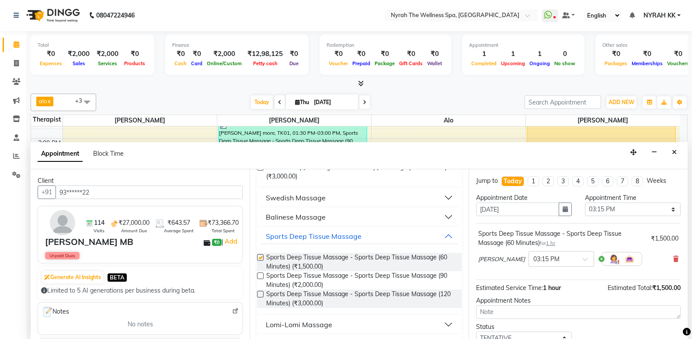
checkbox input "false"
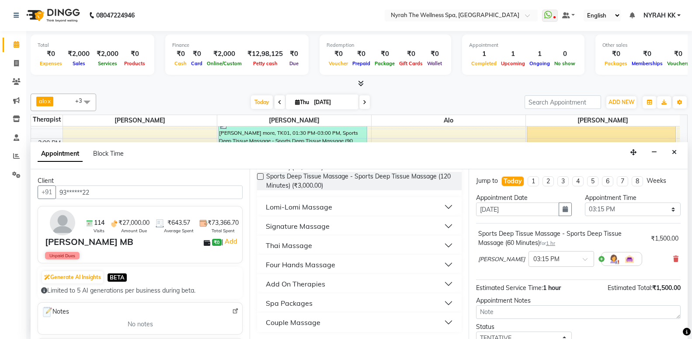
scroll to position [61, 0]
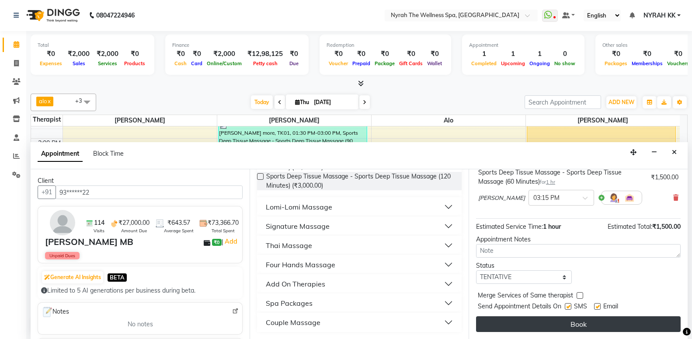
click at [509, 320] on button "Book" at bounding box center [578, 324] width 205 height 16
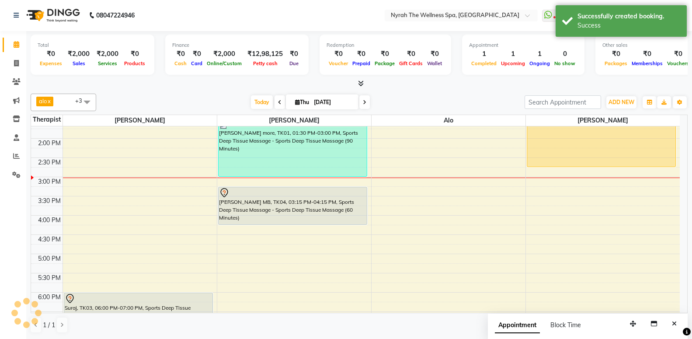
scroll to position [0, 0]
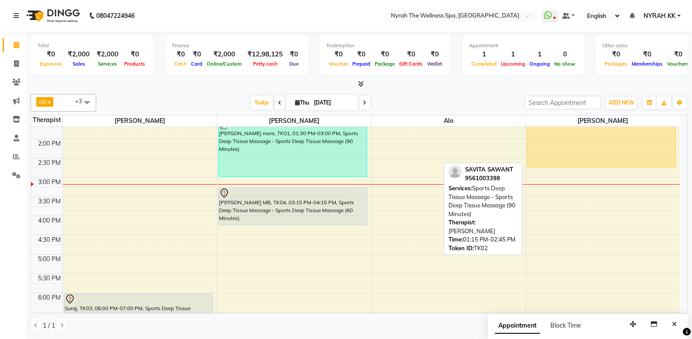
click at [588, 150] on div "[PERSON_NAME], TK02, 01:15 PM-02:45 PM, Sports Deep Tissue Massage - Sports Dee…" at bounding box center [601, 139] width 149 height 56
select select "1"
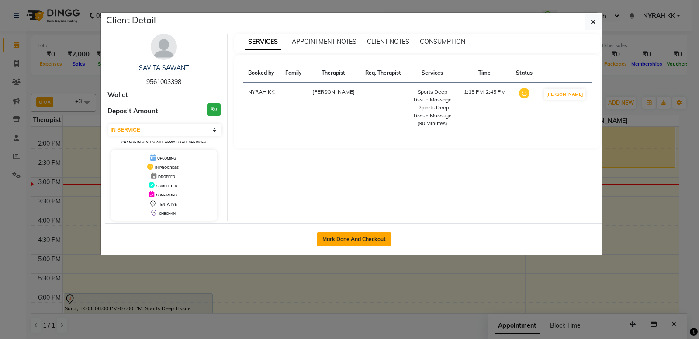
click at [342, 239] on button "Mark Done And Checkout" at bounding box center [354, 239] width 75 height 14
select select "service"
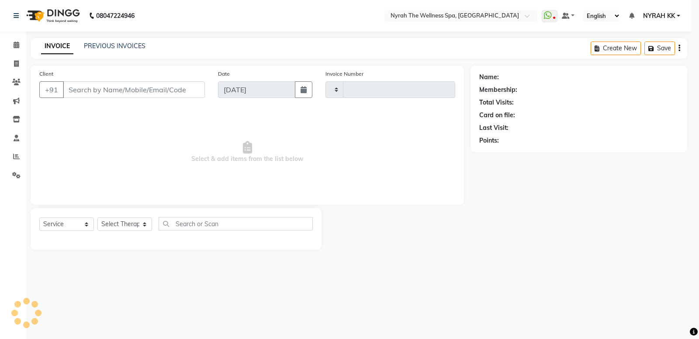
type input "1490"
select select "555"
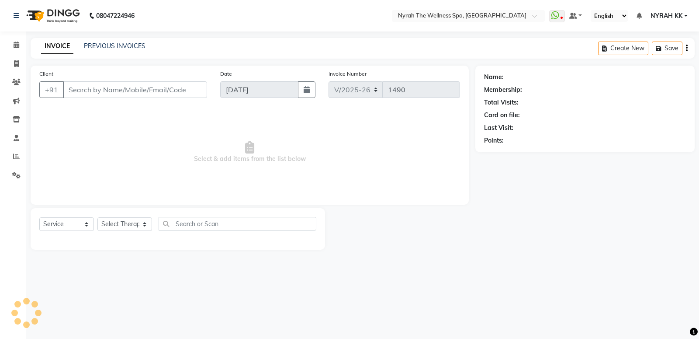
click at [570, 237] on div "Name: Membership: Total Visits: Card on file: Last Visit: Points:" at bounding box center [589, 158] width 226 height 184
type input "95******98"
select select "77548"
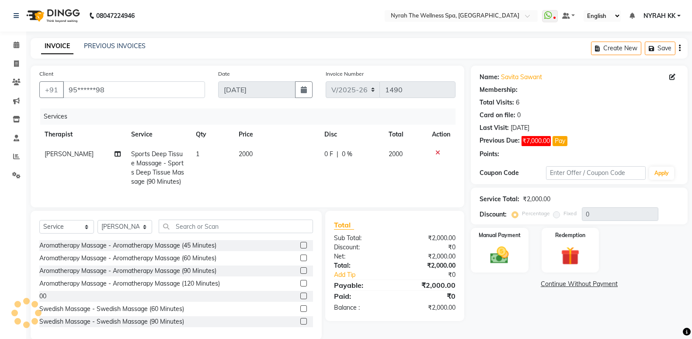
click at [570, 237] on label "Redemption" at bounding box center [570, 235] width 30 height 8
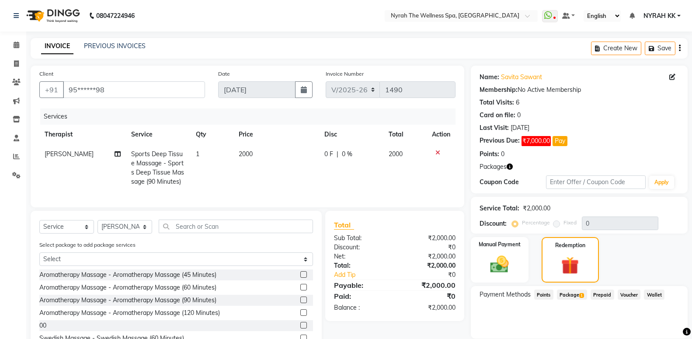
click at [564, 290] on span "Package 1" at bounding box center [572, 294] width 30 height 10
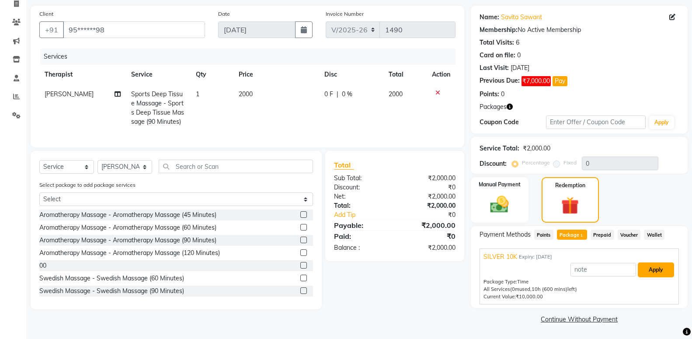
click at [648, 271] on button "Apply" at bounding box center [656, 269] width 36 height 15
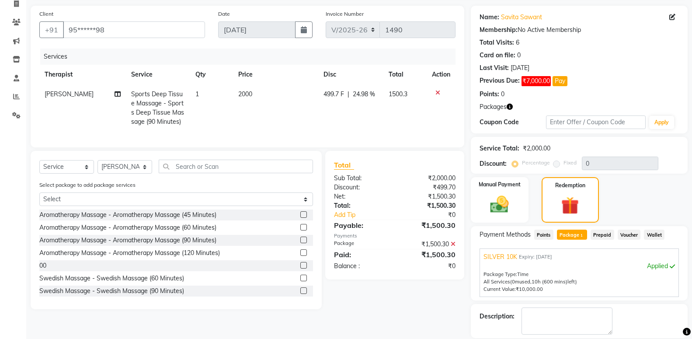
scroll to position [102, 0]
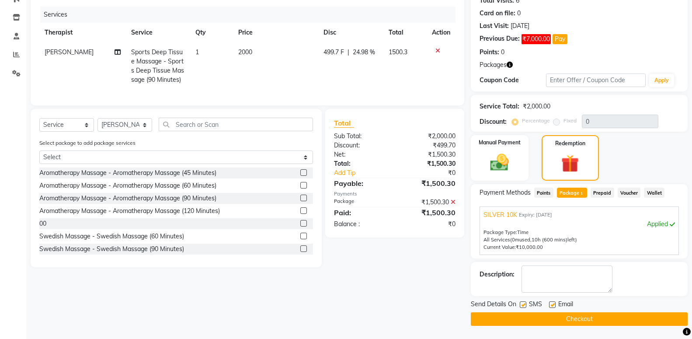
click at [518, 323] on button "Checkout" at bounding box center [579, 319] width 217 height 14
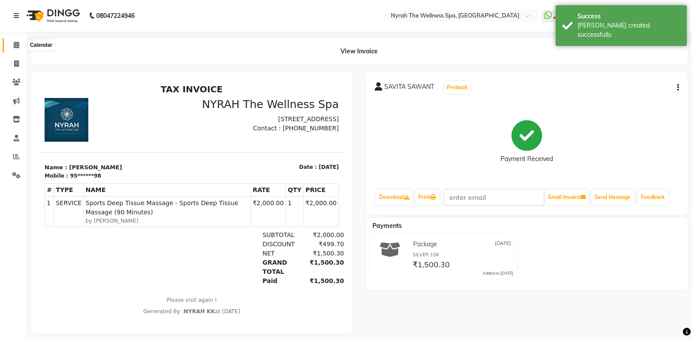
click at [15, 44] on icon at bounding box center [17, 45] width 6 height 7
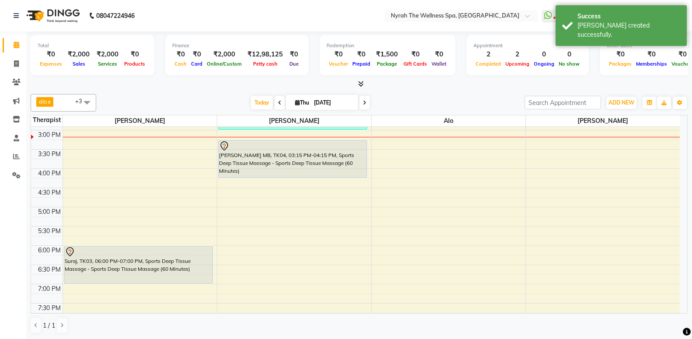
scroll to position [142, 0]
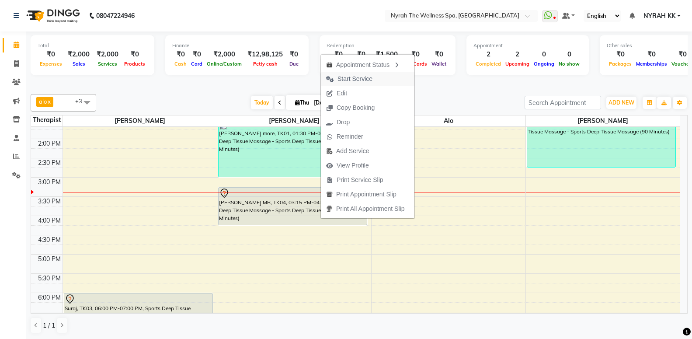
click at [366, 80] on span "Start Service" at bounding box center [354, 78] width 35 height 9
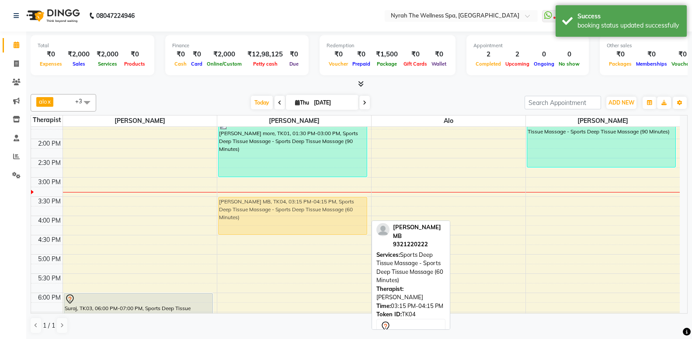
drag, startPoint x: 289, startPoint y: 201, endPoint x: 284, endPoint y: 212, distance: 12.3
click at [284, 212] on div "[PERSON_NAME] more, TK01, 01:30 PM-03:00 PM, Sports Deep Tissue Massage - Sport…" at bounding box center [294, 254] width 154 height 538
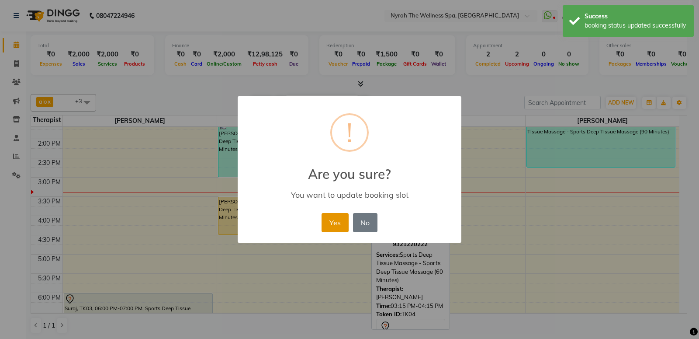
click at [336, 218] on button "Yes" at bounding box center [335, 222] width 27 height 19
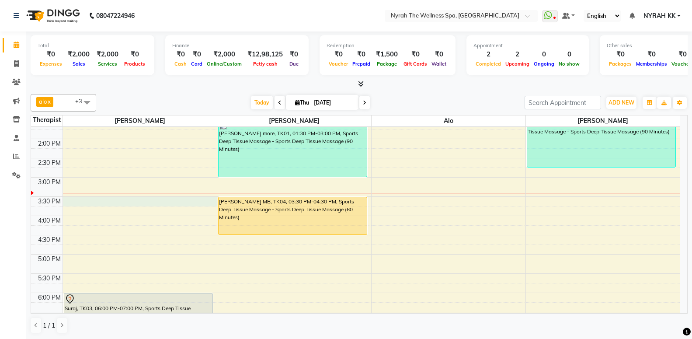
click at [76, 199] on div "10:00 AM 10:30 AM 11:00 AM 11:30 AM 12:00 PM 12:30 PM 1:00 PM 1:30 PM 2:00 PM 2…" at bounding box center [355, 254] width 649 height 538
select select "10323"
select select "tentative"
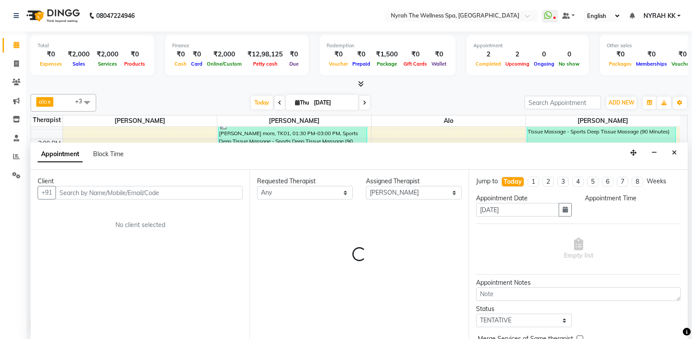
scroll to position [0, 0]
click at [90, 196] on input "text" at bounding box center [149, 192] width 187 height 14
select select "930"
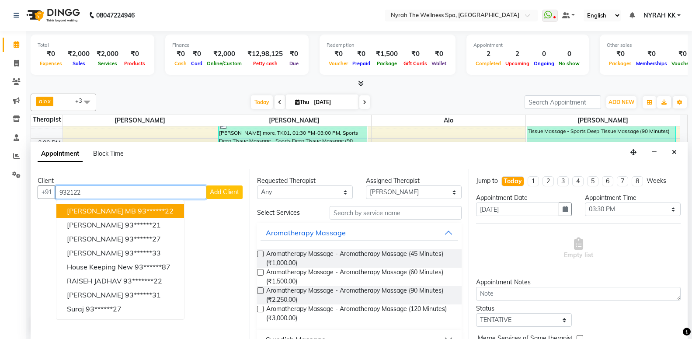
click at [87, 214] on span "[PERSON_NAME] MB" at bounding box center [101, 210] width 69 height 9
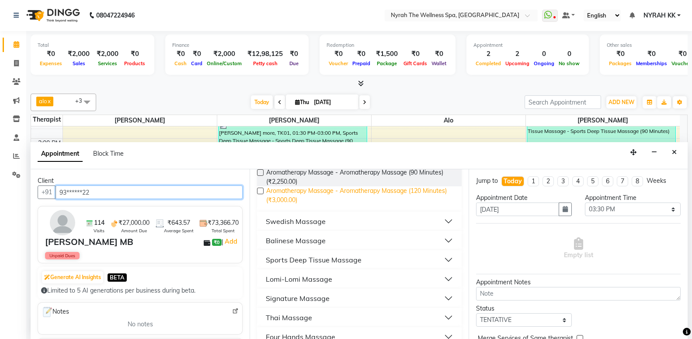
scroll to position [142, 0]
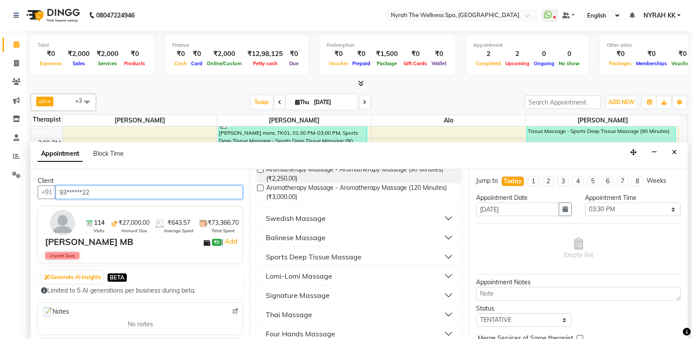
type input "93******22"
click at [328, 259] on div "Sports Deep Tissue Massage" at bounding box center [314, 256] width 96 height 10
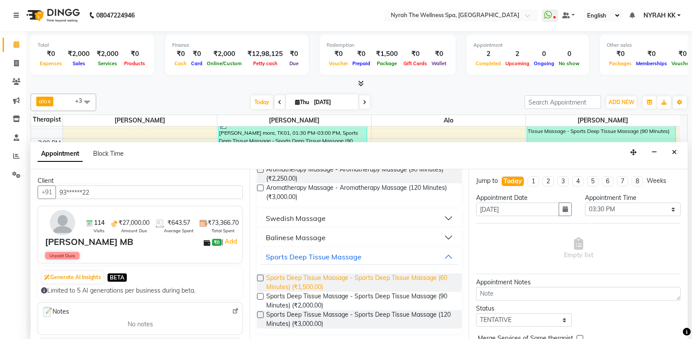
click at [322, 287] on span "Sports Deep Tissue Massage - Sports Deep Tissue Massage (60 Minutes) (₹1,500.00)" at bounding box center [360, 282] width 188 height 18
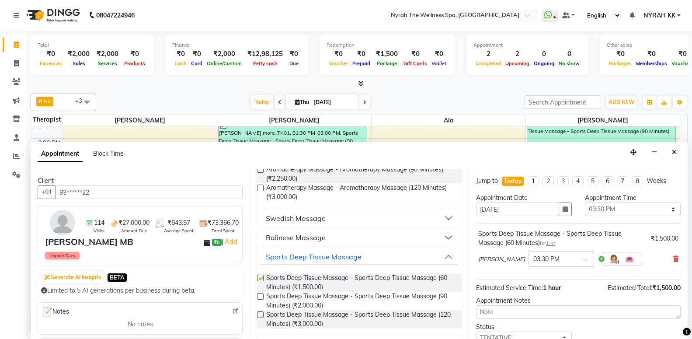
checkbox input "false"
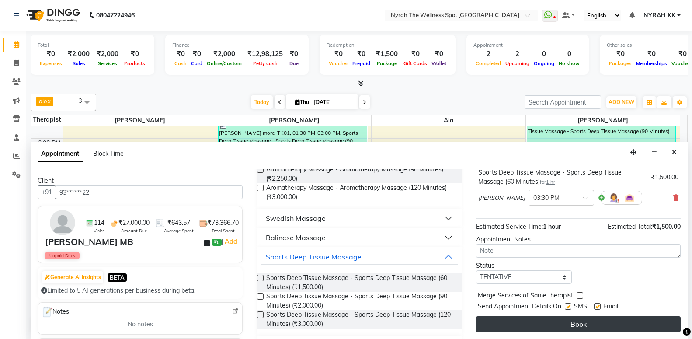
click at [518, 318] on button "Book" at bounding box center [578, 324] width 205 height 16
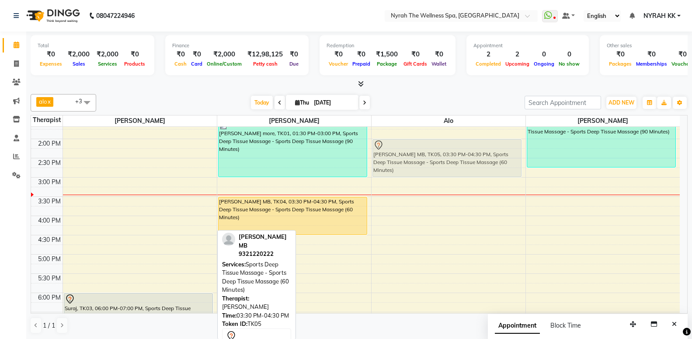
scroll to position [141, 0]
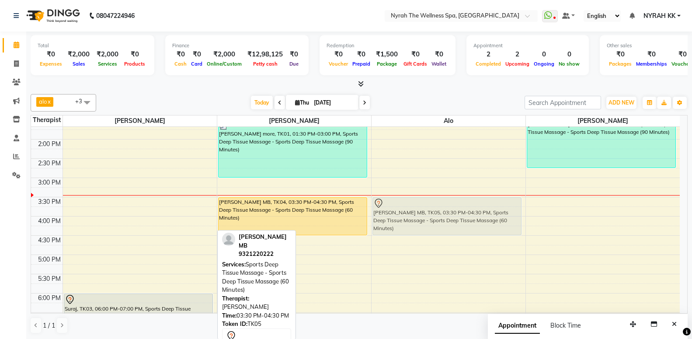
drag, startPoint x: 101, startPoint y: 206, endPoint x: 452, endPoint y: 209, distance: 351.5
click at [452, 209] on tr "[PERSON_NAME] MB, TK05, 03:30 PM-04:30 PM, Sports Deep Tissue Massage - Sports …" at bounding box center [355, 255] width 649 height 538
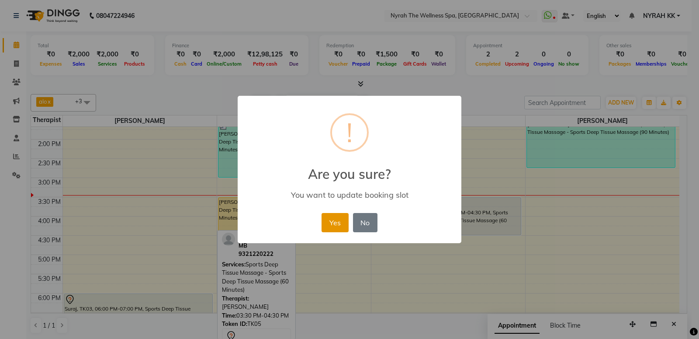
drag, startPoint x: 337, startPoint y: 220, endPoint x: 508, endPoint y: 168, distance: 178.1
click at [341, 218] on button "Yes" at bounding box center [335, 222] width 27 height 19
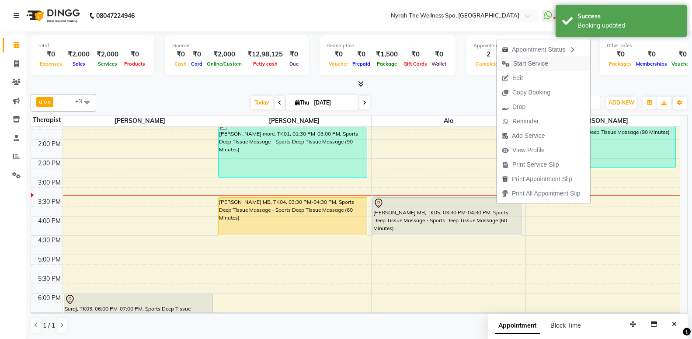
click at [546, 68] on span "Start Service" at bounding box center [525, 63] width 57 height 14
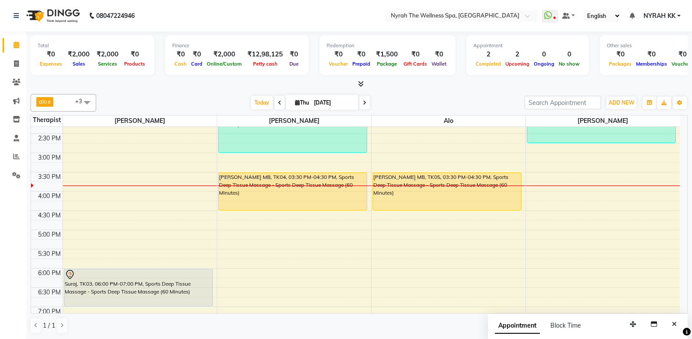
scroll to position [188, 0]
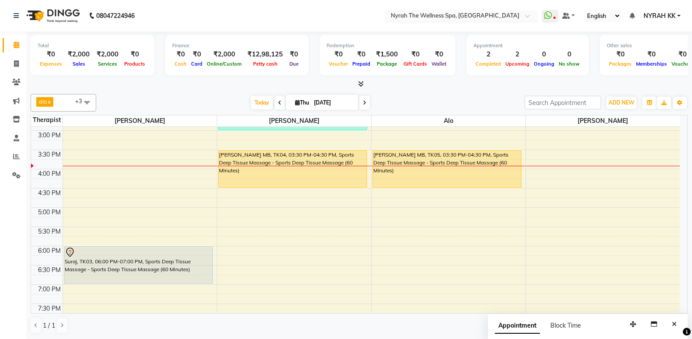
click at [532, 20] on span at bounding box center [530, 18] width 11 height 9
click at [110, 177] on div "10:00 AM 10:30 AM 11:00 AM 11:30 AM 12:00 PM 12:30 PM 1:00 PM 1:30 PM 2:00 PM 2…" at bounding box center [355, 207] width 649 height 538
select select "10323"
select select "tentative"
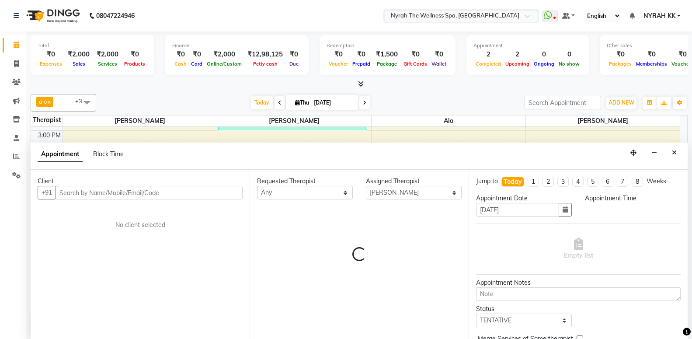
scroll to position [0, 0]
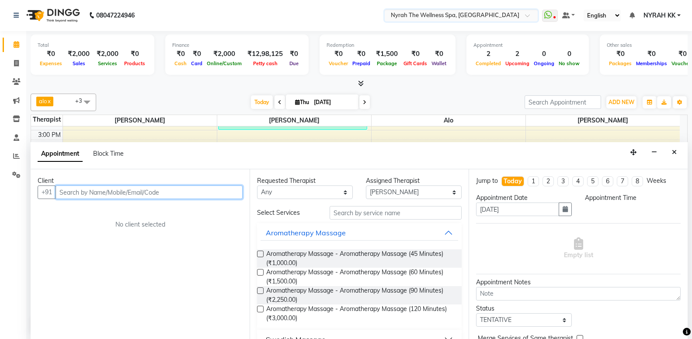
click at [97, 195] on input "text" at bounding box center [149, 192] width 187 height 14
select select "960"
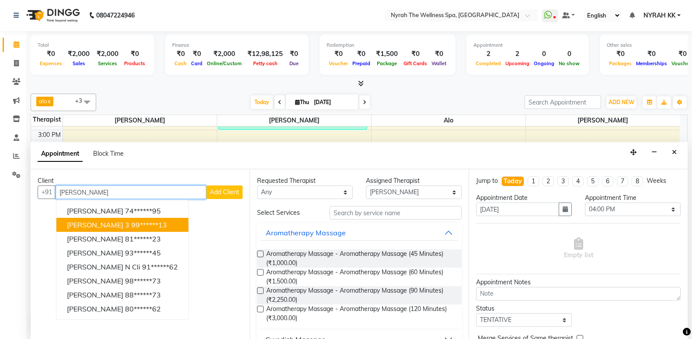
click at [96, 222] on span "[PERSON_NAME] 3" at bounding box center [98, 224] width 63 height 9
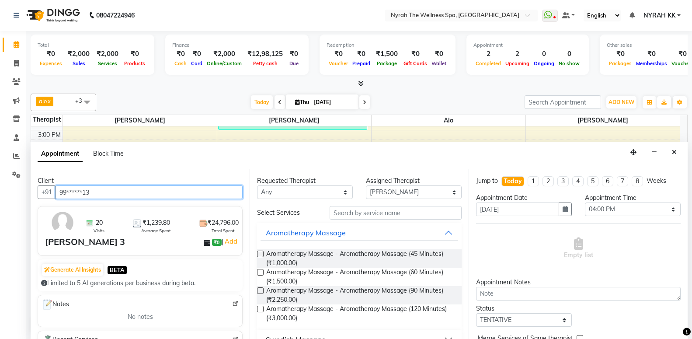
scroll to position [190, 0]
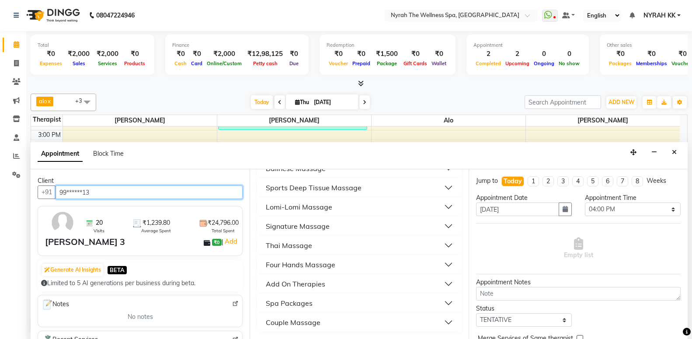
type input "99******13"
click at [330, 186] on div "Sports Deep Tissue Massage" at bounding box center [314, 187] width 96 height 10
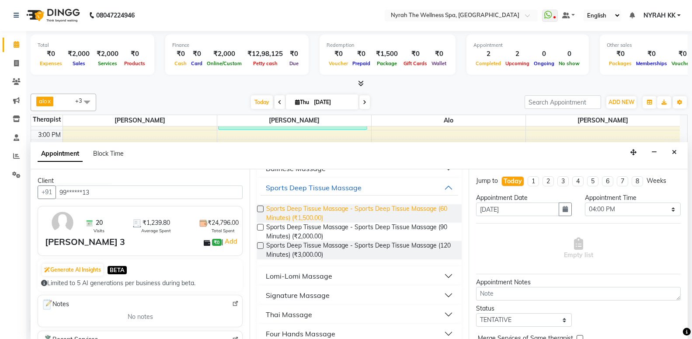
click at [332, 207] on span "Sports Deep Tissue Massage - Sports Deep Tissue Massage (60 Minutes) (₹1,500.00)" at bounding box center [360, 213] width 188 height 18
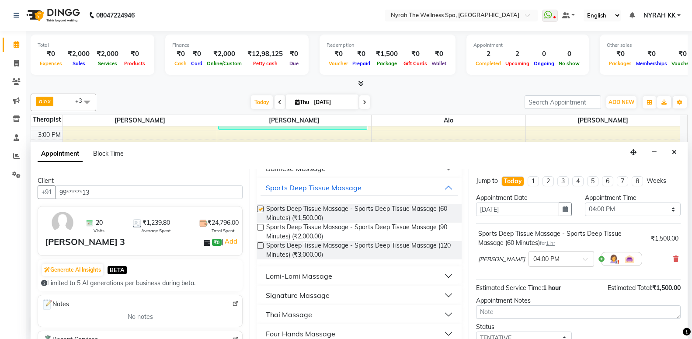
checkbox input "false"
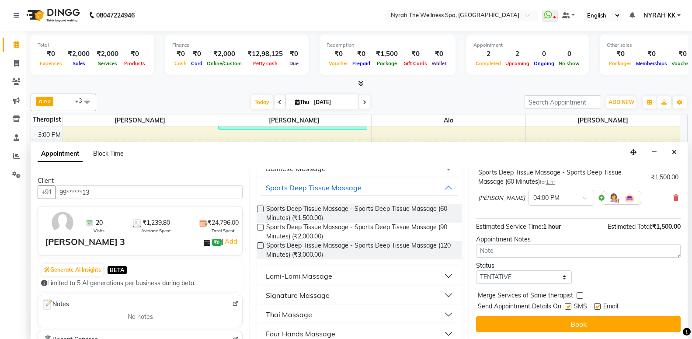
click at [570, 306] on label at bounding box center [568, 306] width 7 height 7
click at [570, 306] on input "checkbox" at bounding box center [568, 307] width 6 height 6
checkbox input "false"
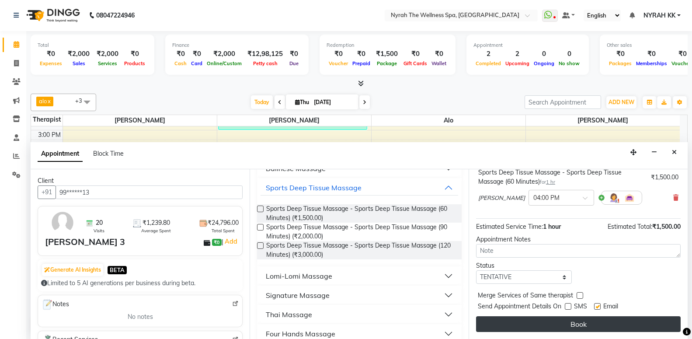
click at [557, 328] on button "Book" at bounding box center [578, 324] width 205 height 16
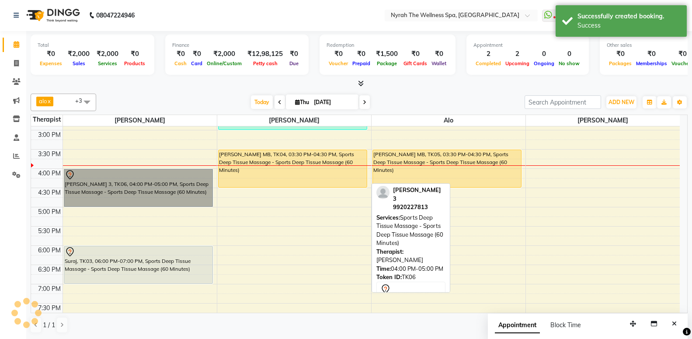
scroll to position [0, 0]
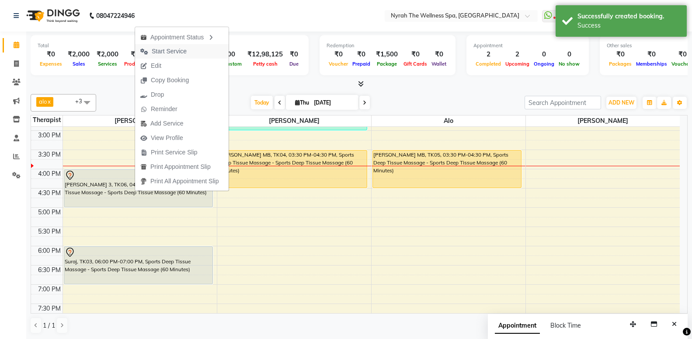
click at [198, 52] on button "Start Service" at bounding box center [182, 51] width 94 height 14
